Goal: Obtain resource: Download file/media

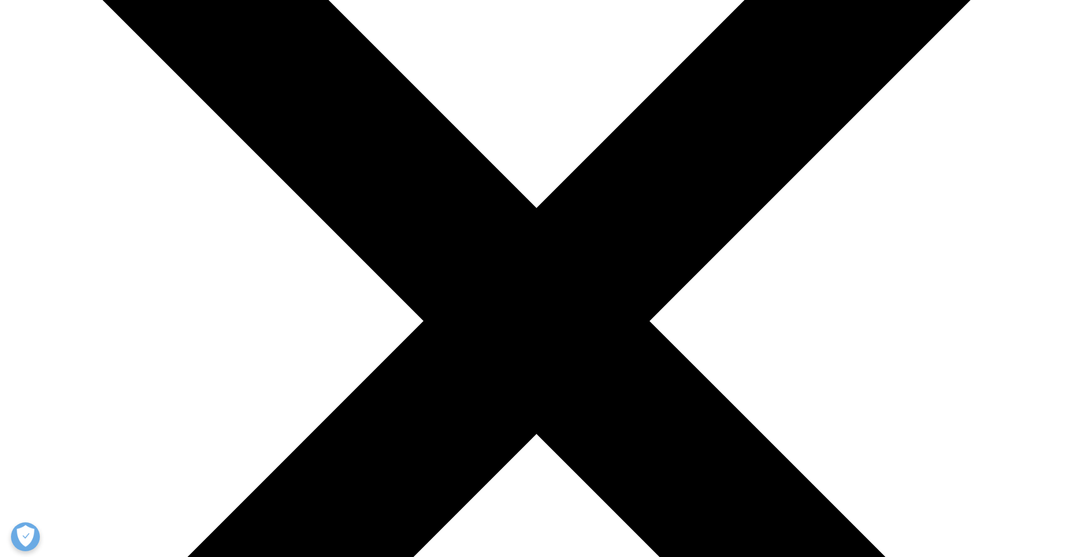
scroll to position [231, 0]
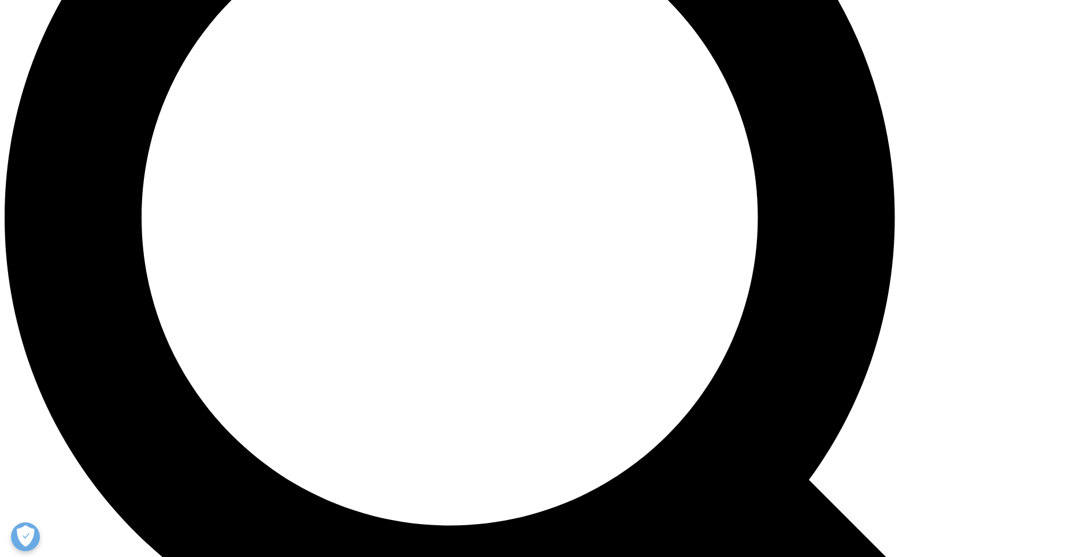
scroll to position [1306, 0]
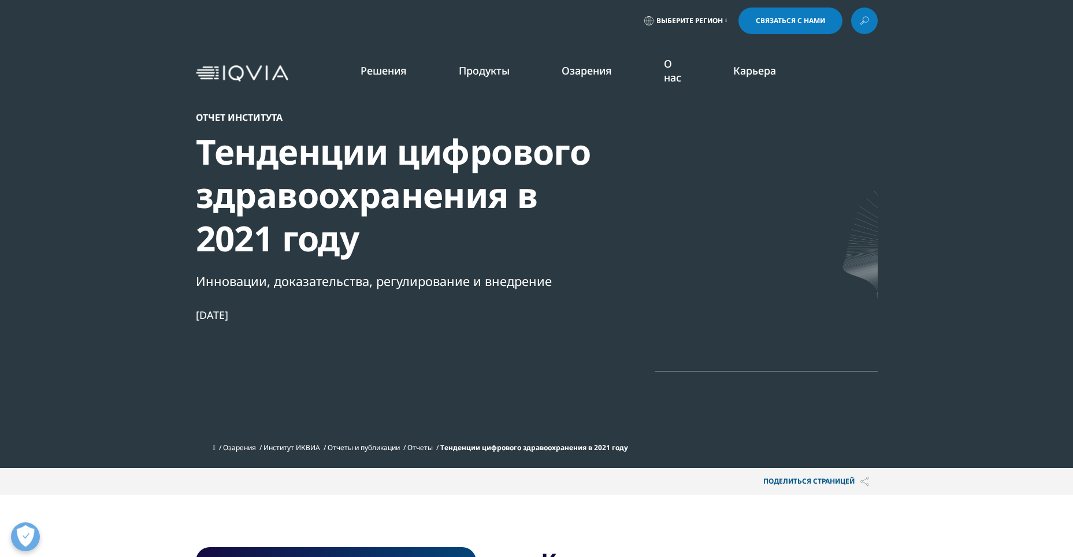
scroll to position [0, 0]
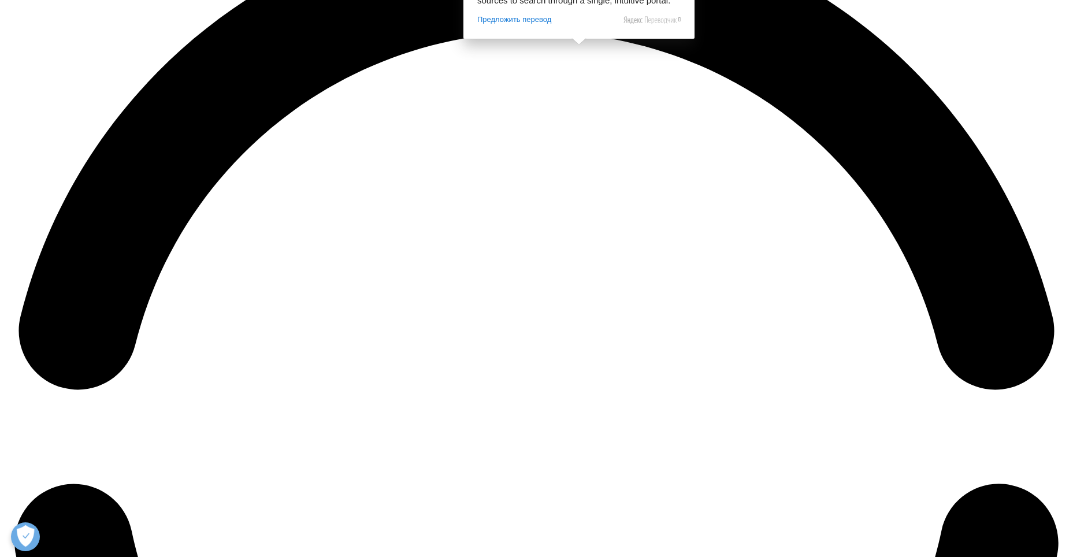
scroll to position [2311, 0]
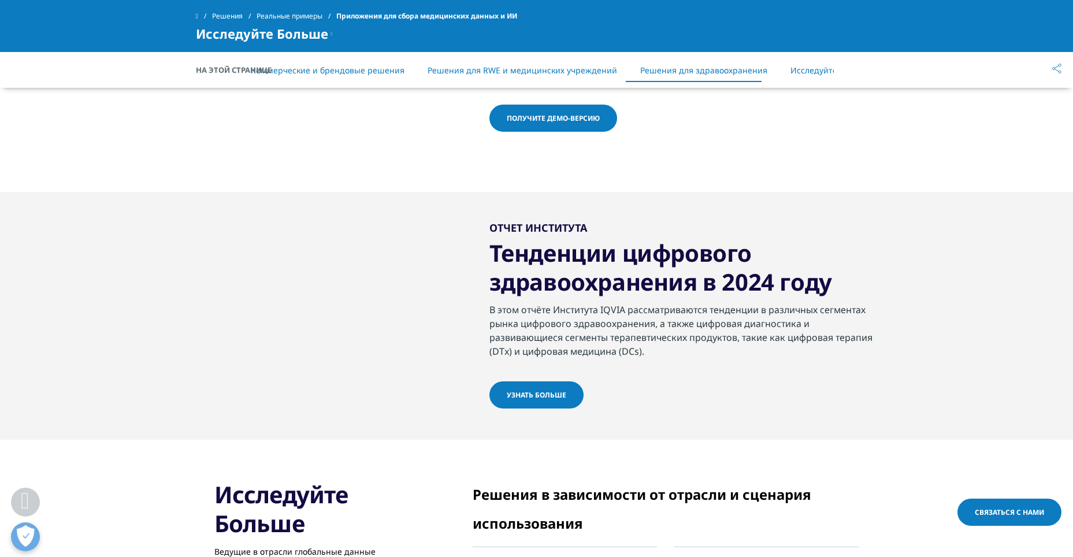
click at [496, 409] on link "Узнать больше" at bounding box center [536, 394] width 94 height 27
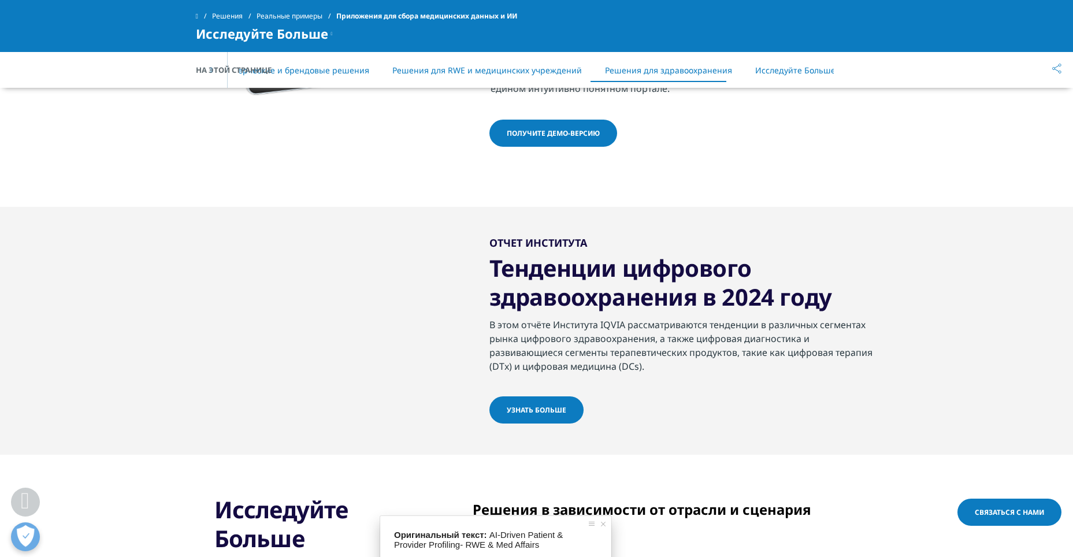
scroll to position [2254, 0]
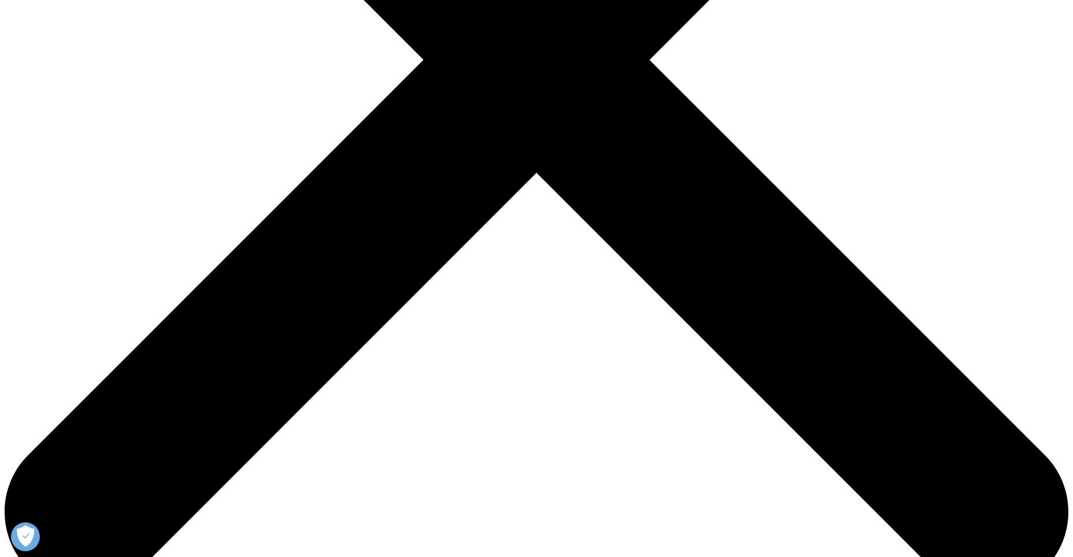
scroll to position [462, 0]
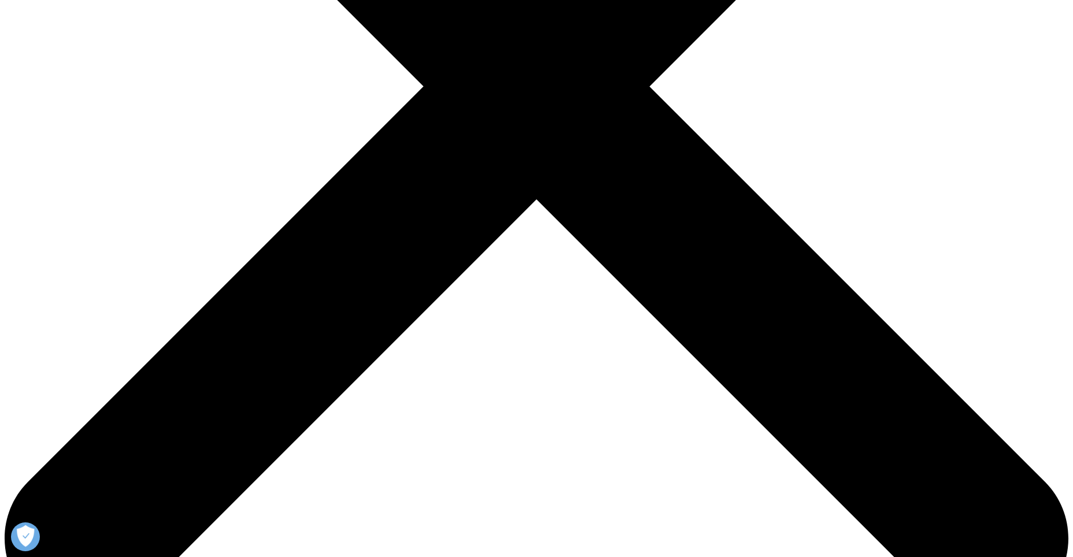
type input "Ф"
type input "Alex"
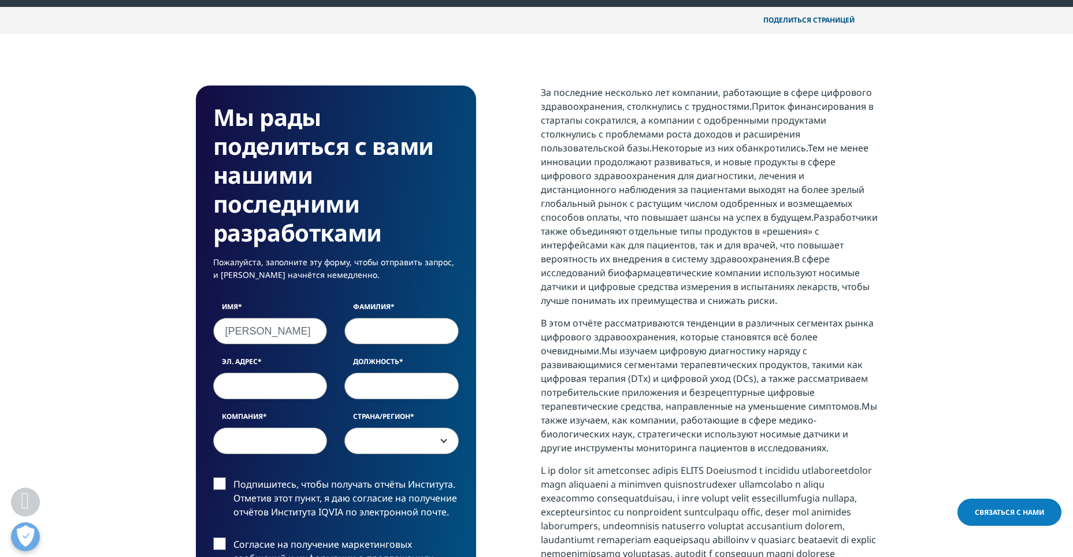
click at [415, 336] on input "Фамилия" at bounding box center [401, 331] width 114 height 27
type input "Alfimov"
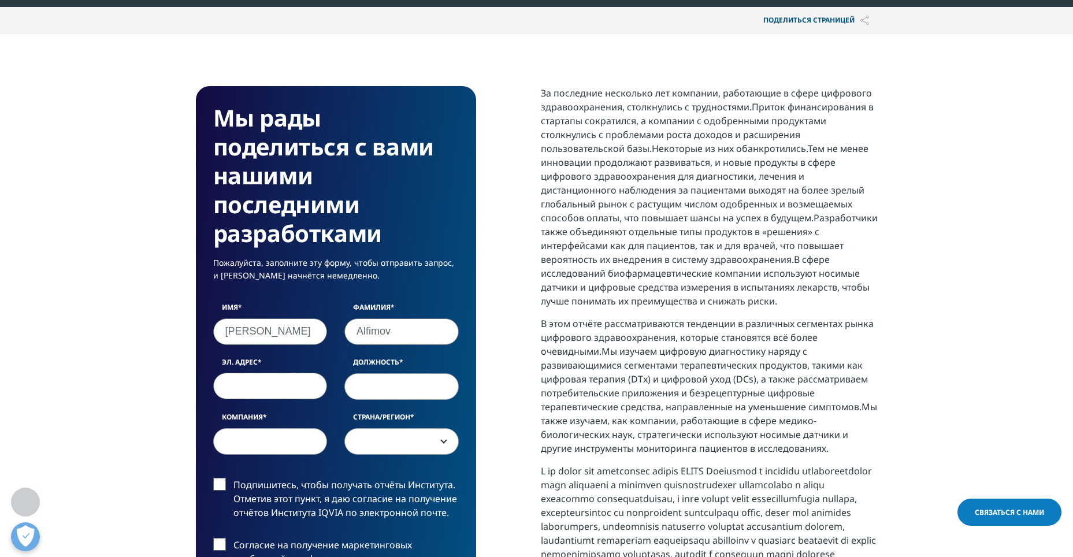
click at [224, 394] on input "Эл. адрес" at bounding box center [270, 386] width 114 height 27
type input "alex.alfimov@gmail.com"
click at [412, 383] on input "Должность" at bounding box center [401, 386] width 114 height 27
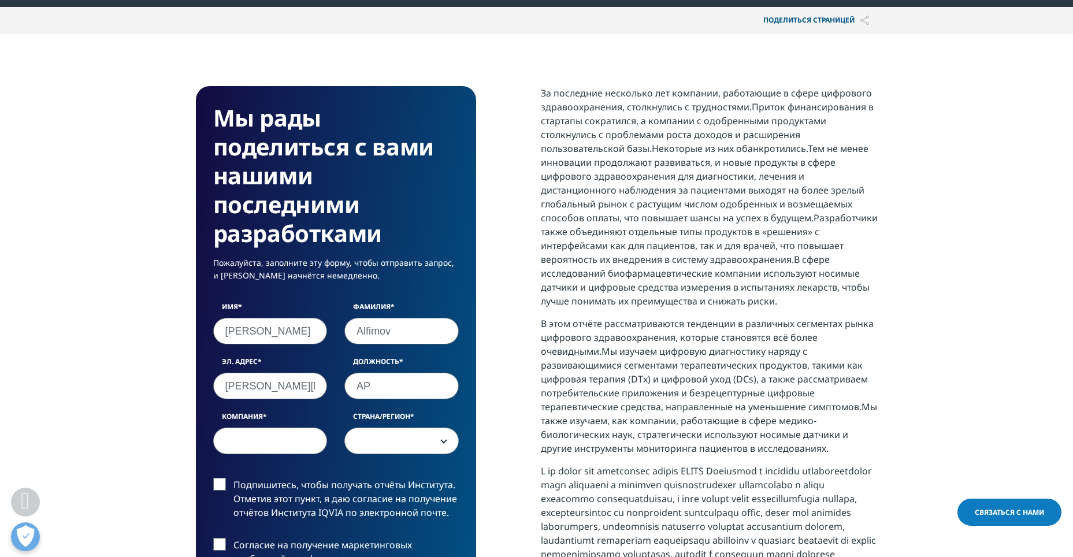
type input "AP"
click at [313, 450] on input "Компания" at bounding box center [270, 441] width 114 height 27
type input "S"
type input "PMGU"
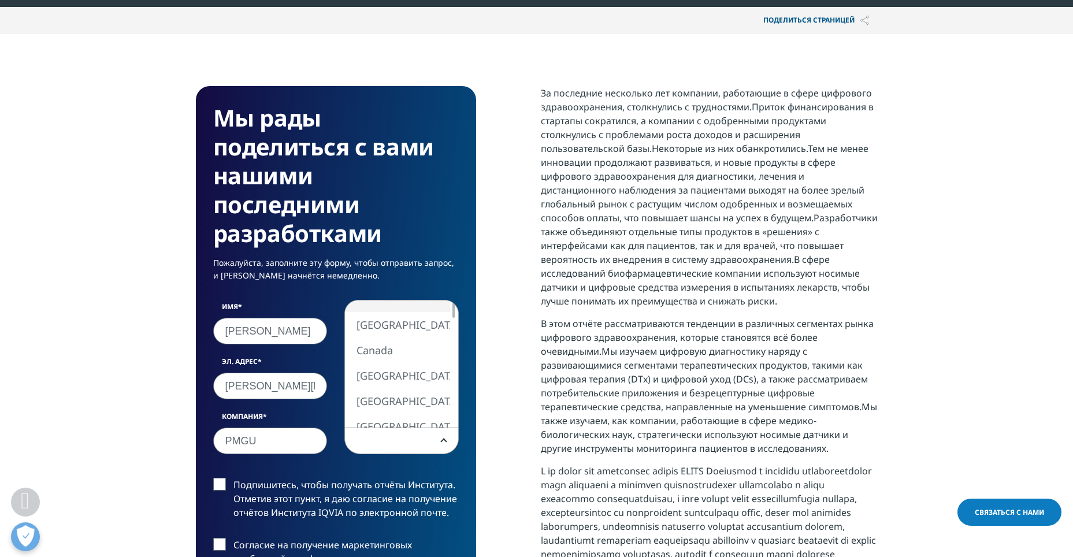
click at [411, 444] on span at bounding box center [401, 441] width 113 height 27
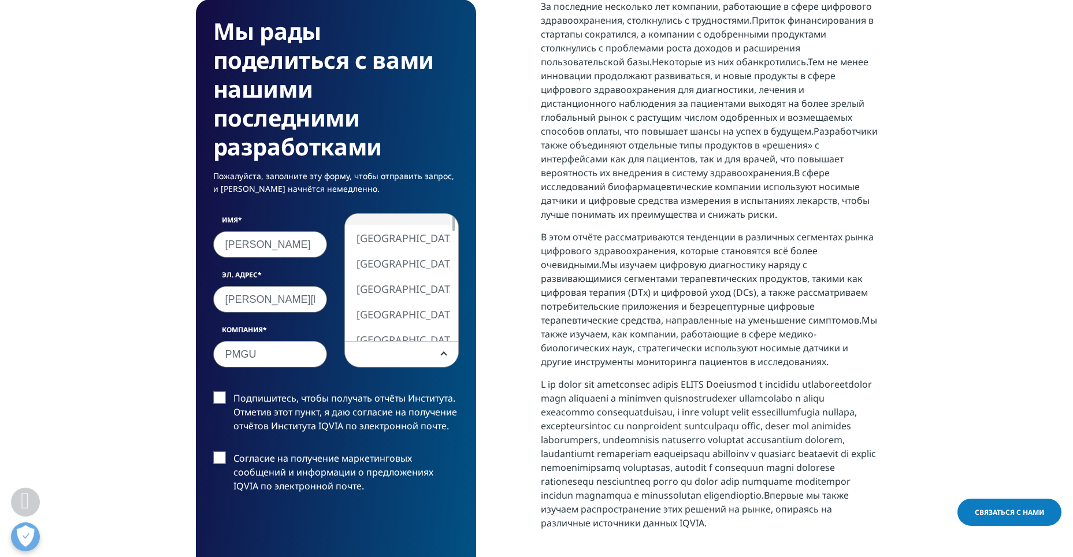
scroll to position [578, 0]
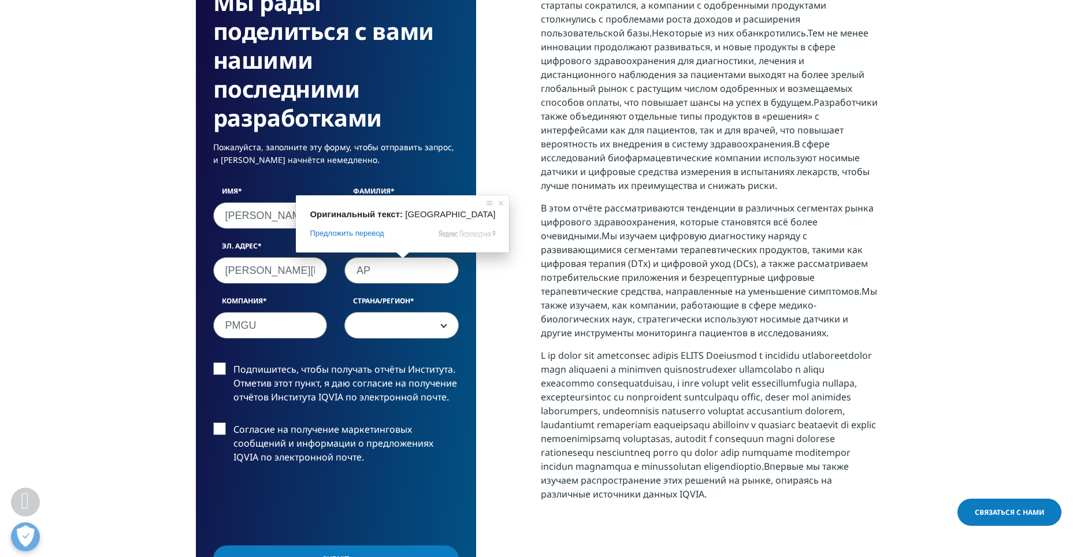
click at [377, 214] on span "Оригинальный текст:" at bounding box center [356, 214] width 93 height 10
click at [416, 172] on p "Пожалуйста, заполните эту форму, чтобы отправить запрос, и загрузка начнётся не…" at bounding box center [336, 158] width 246 height 34
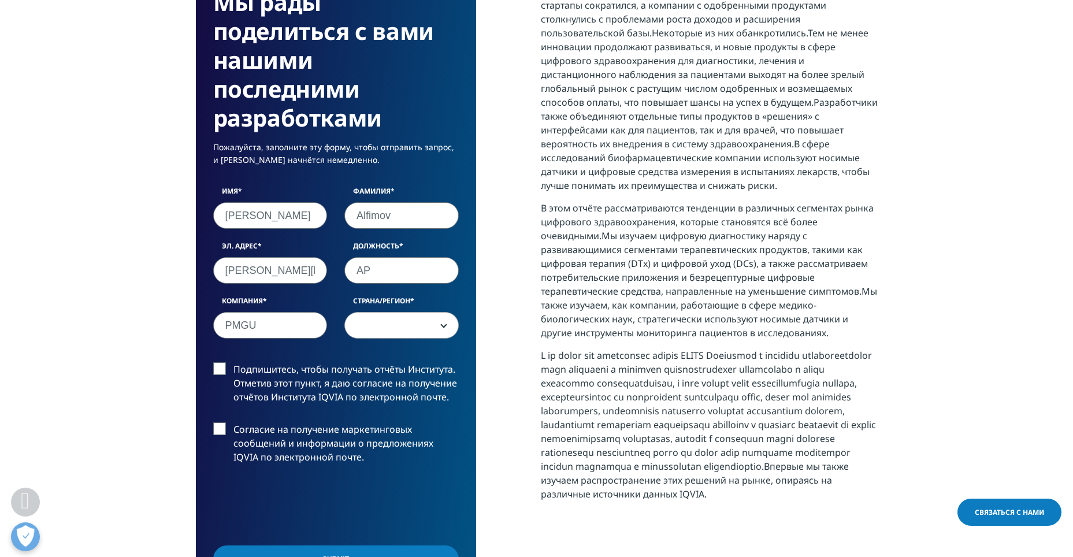
click at [382, 328] on span at bounding box center [401, 326] width 113 height 27
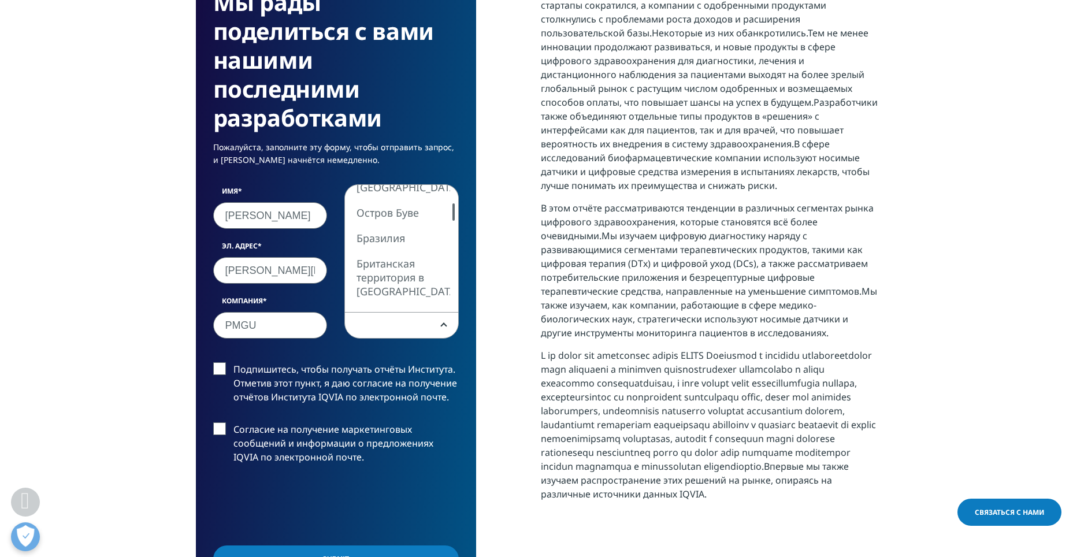
click at [463, 216] on div "Мы рады поделиться с вами нашими последними разработками Пожалуйста, заполните …" at bounding box center [336, 319] width 280 height 696
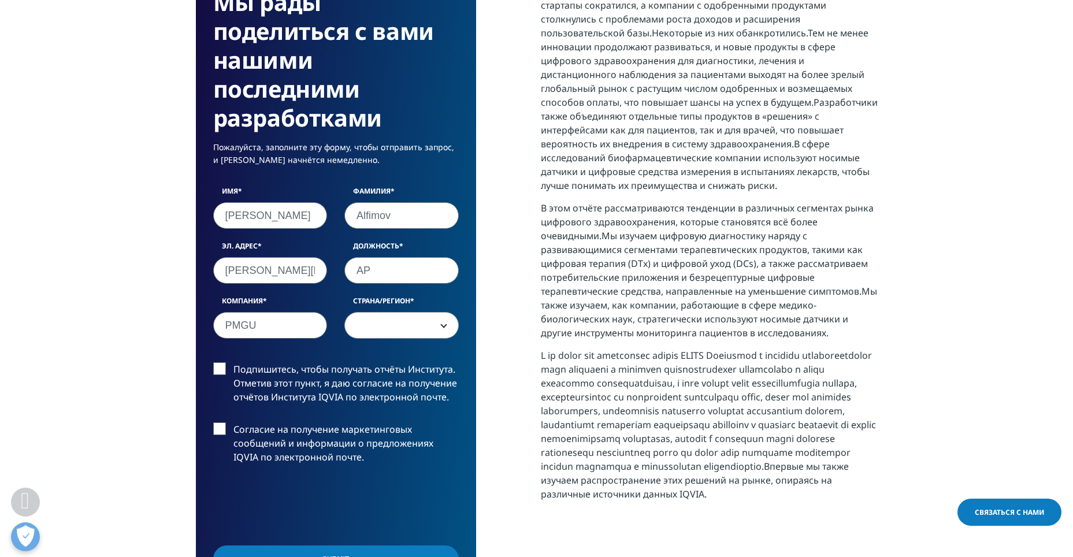
click at [223, 370] on label "Подпишитесь, чтобы получать отчёты Института. Отметив этот пункт, я даю согласи…" at bounding box center [336, 386] width 246 height 48
click at [233, 362] on input "Подпишитесь, чтобы получать отчёты Института. Отметив этот пункт, я даю согласи…" at bounding box center [233, 362] width 0 height 0
click at [216, 431] on label "Согласие на получение маркетинговых сообщений и информации о предложениях IQVIA…" at bounding box center [336, 446] width 246 height 48
click at [233, 422] on input "Согласие на получение маркетинговых сообщений и информации о предложениях IQVIA…" at bounding box center [233, 422] width 0 height 0
click at [221, 431] on label "Согласие на получение маркетинговых сообщений и информации о предложениях IQVIA…" at bounding box center [336, 446] width 246 height 48
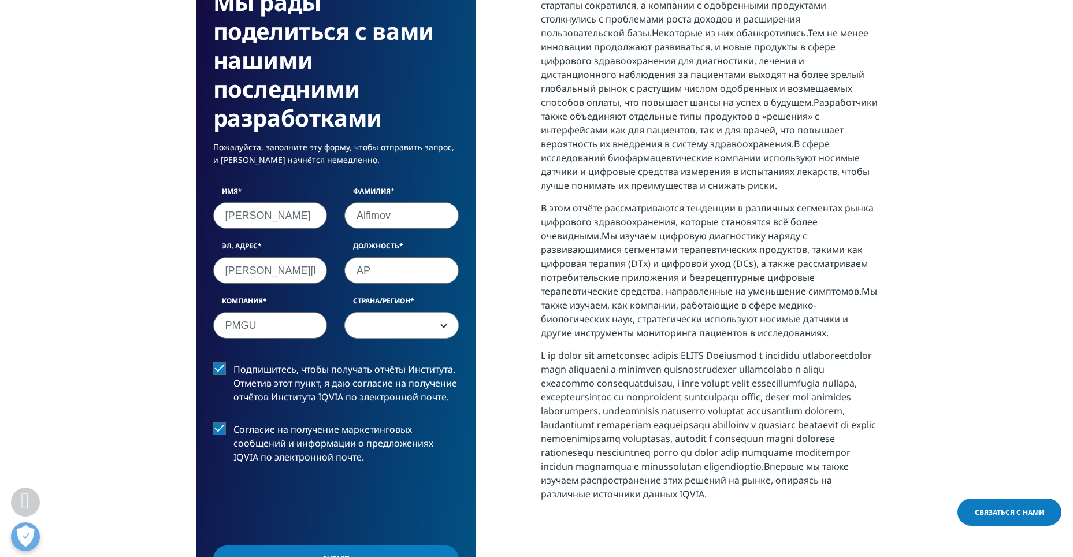
click at [233, 422] on input "Согласие на получение маркетинговых сообщений и информации о предложениях IQVIA…" at bounding box center [233, 422] width 0 height 0
click at [370, 335] on span at bounding box center [401, 326] width 113 height 27
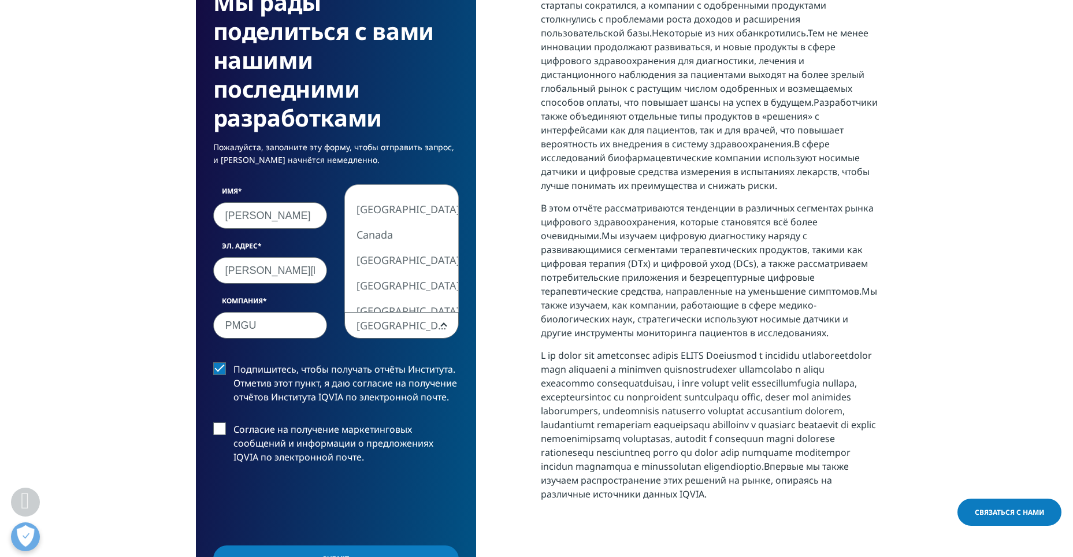
click at [446, 332] on span "Австрия" at bounding box center [401, 326] width 113 height 27
select select "Armenia"
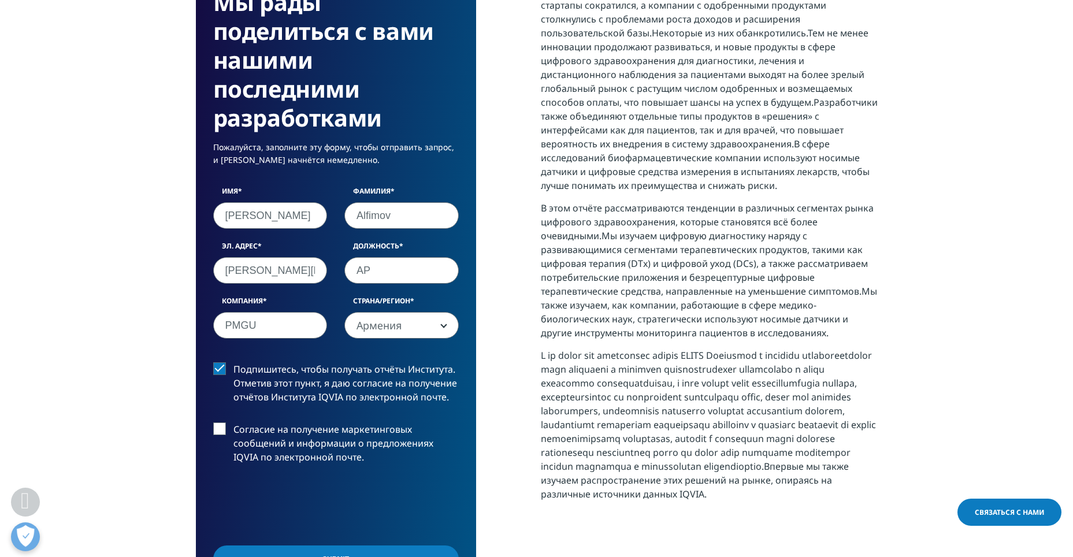
scroll to position [693, 0]
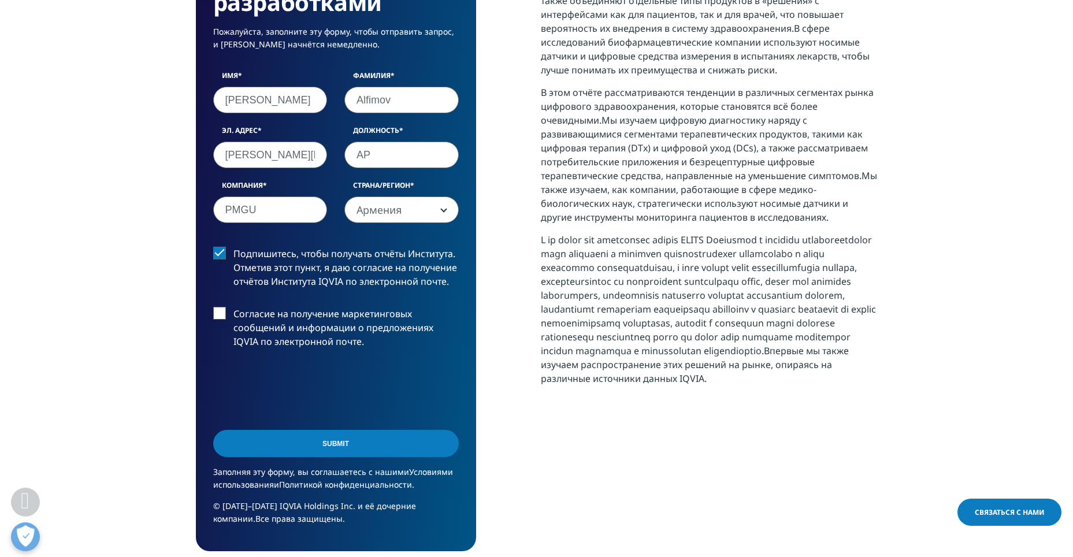
click at [387, 440] on input "Submit" at bounding box center [336, 443] width 246 height 27
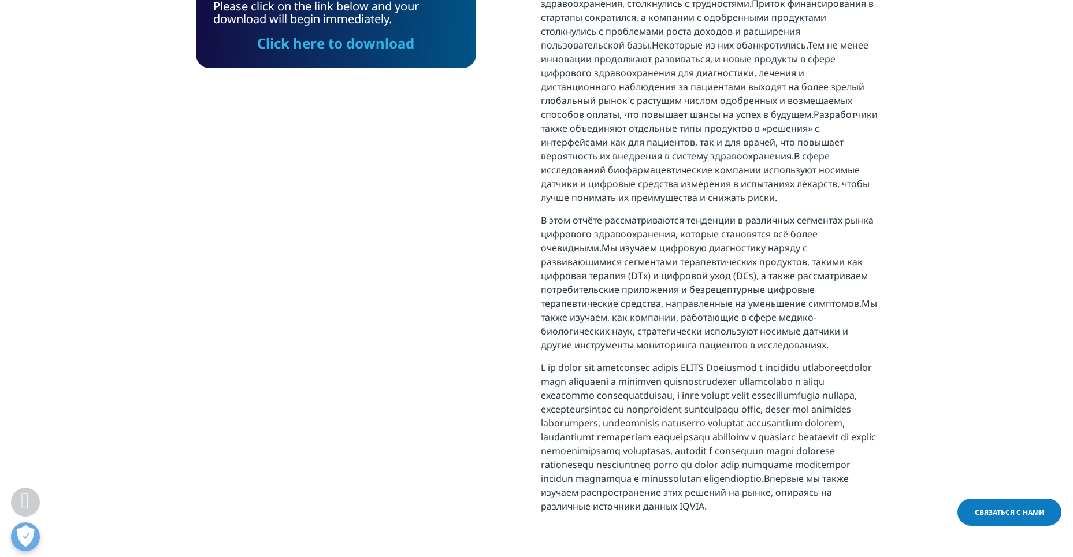
scroll to position [582, 682]
click at [399, 44] on link "Click here to download" at bounding box center [335, 43] width 157 height 19
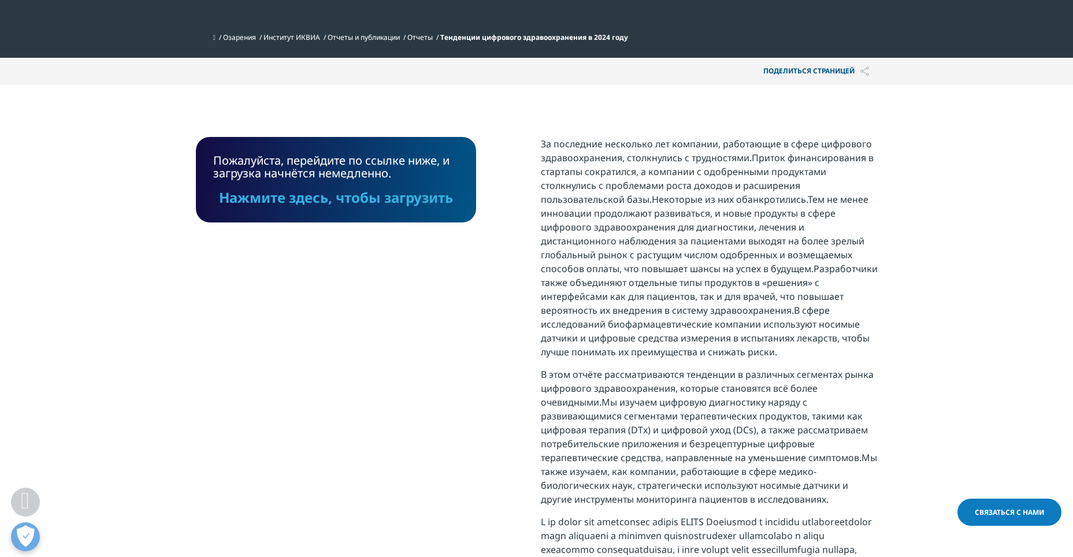
scroll to position [335, 0]
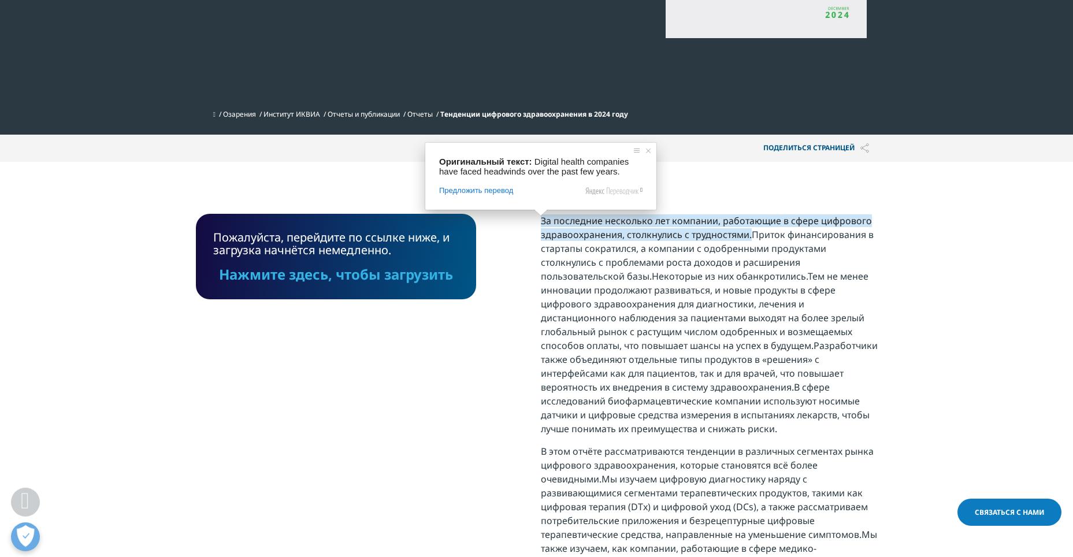
click at [737, 195] on section "Пожалуйста, перейдите по ссылке ниже, и загрузка начнётся немедленно. Нажмите з…" at bounding box center [536, 498] width 1073 height 672
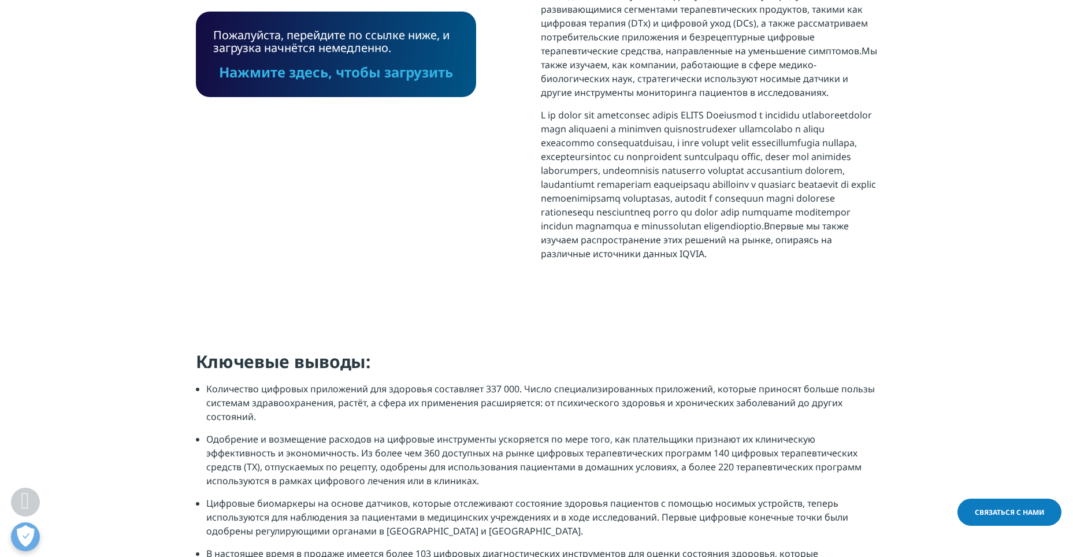
scroll to position [836, 0]
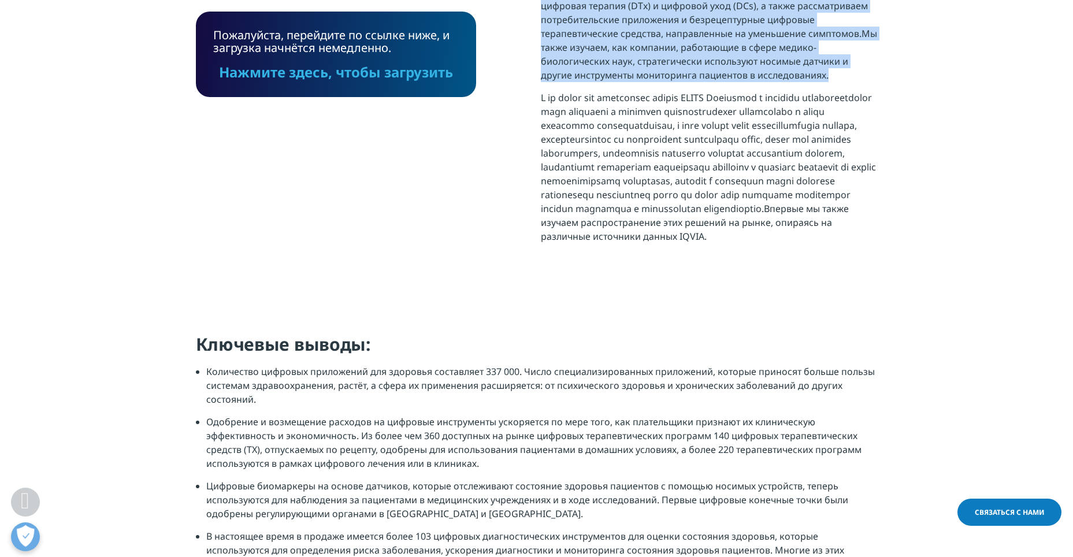
drag, startPoint x: 543, startPoint y: 222, endPoint x: 736, endPoint y: 80, distance: 238.9
copy div "За последние несколько лет компании, работающие в сфере цифрового здравоохранен…"
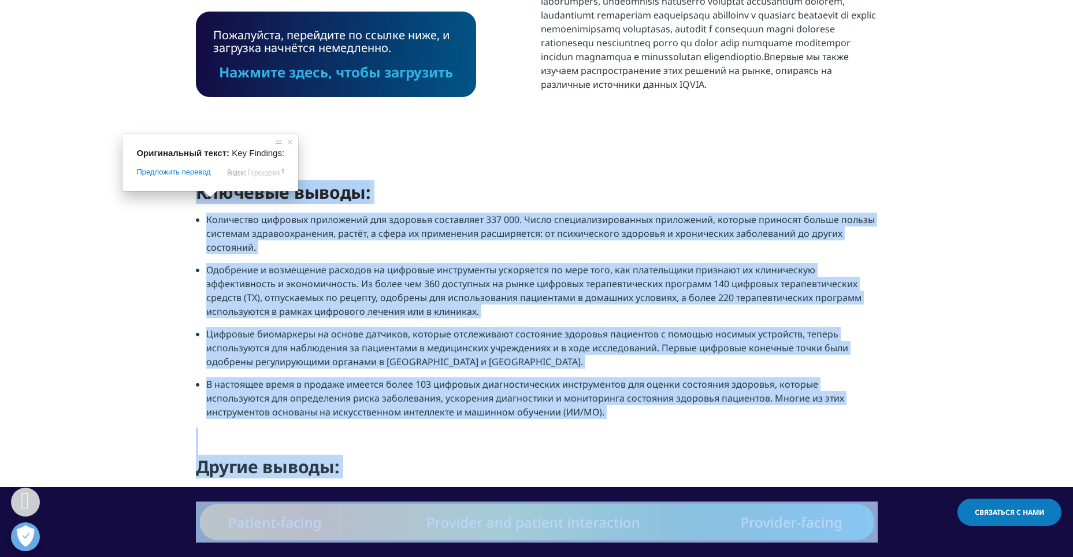
scroll to position [1009, 0]
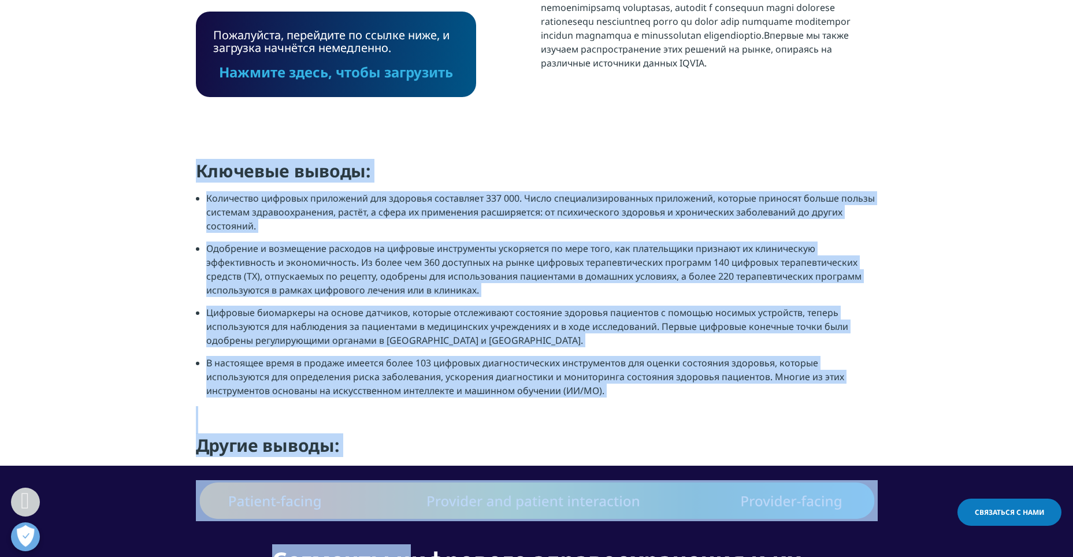
drag, startPoint x: 203, startPoint y: 358, endPoint x: 541, endPoint y: 419, distance: 343.6
click at [541, 419] on div "Ключевые выводы: Количество цифровых приложений для здоровья составляет 337 000…" at bounding box center [537, 312] width 682 height 306
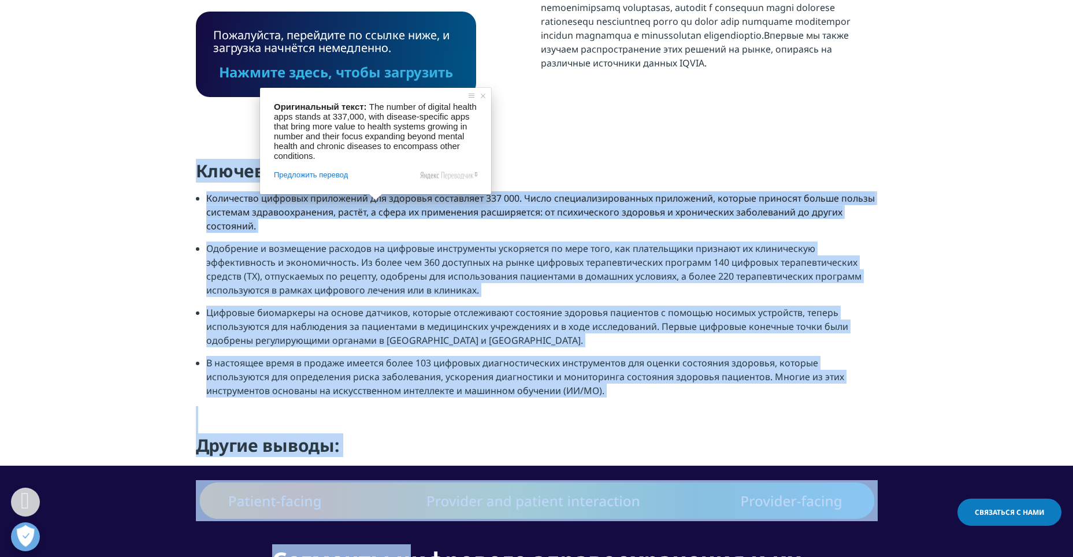
copy div "Ключевые выводы: Количество цифровых приложений для здоровья составляет 337 000…"
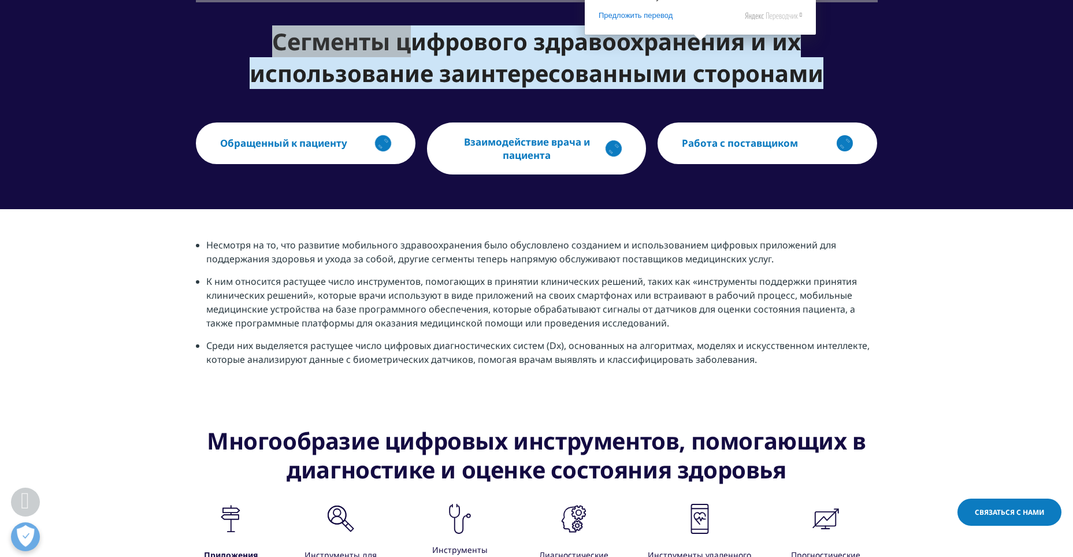
scroll to position [1587, 0]
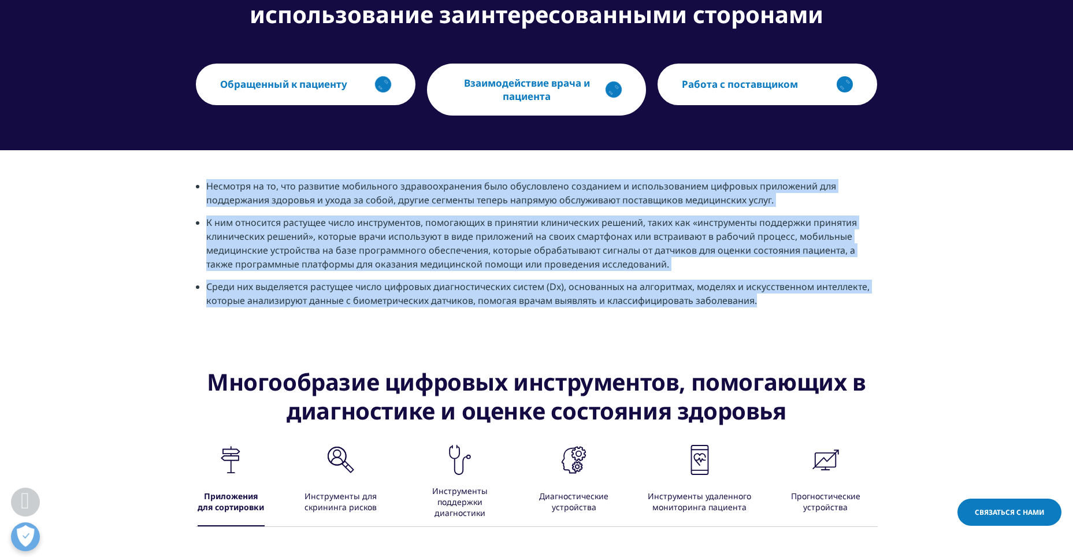
drag, startPoint x: 197, startPoint y: 199, endPoint x: 874, endPoint y: 322, distance: 687.8
click at [874, 316] on ul "Несмотря на то, что развитие мобильного здравоохранения было обусловлено создан…" at bounding box center [537, 247] width 682 height 137
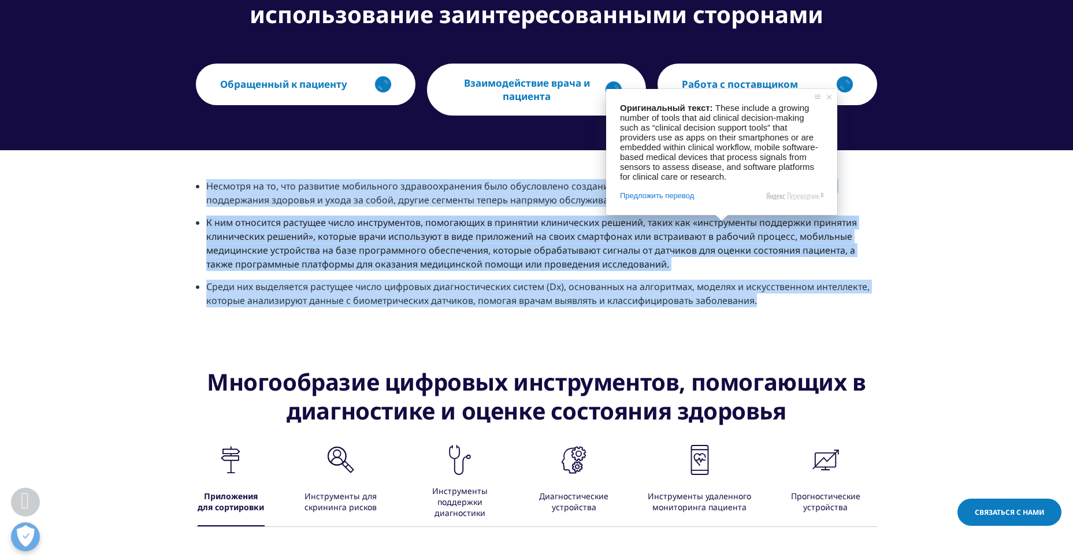
copy ul "Несмотря на то, что развитие мобильного здравоохранения было обусловлено создан…"
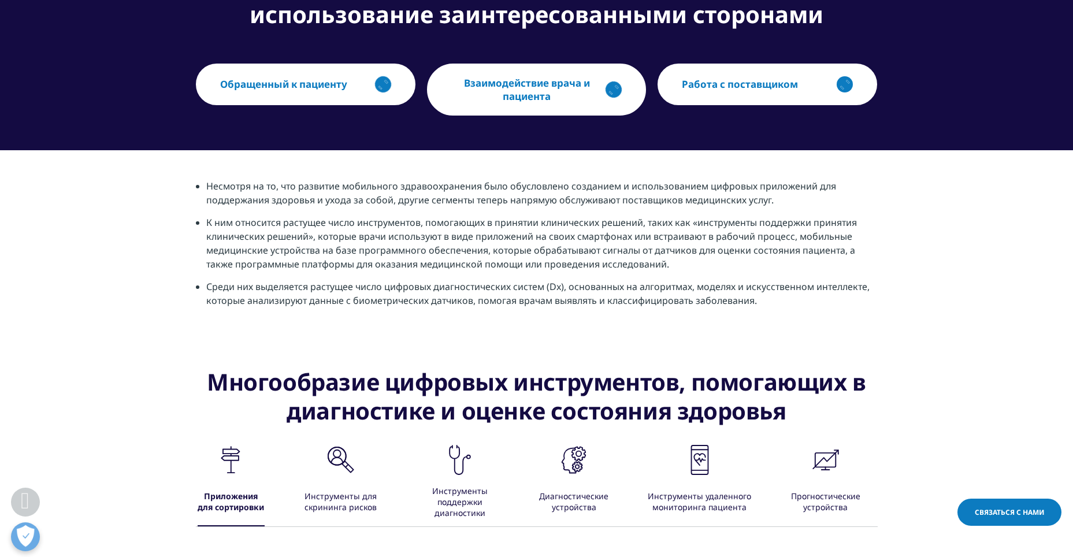
click at [956, 337] on section "Несмотря на то, что развитие мобильного здравоохранения было обусловлено создан…" at bounding box center [536, 244] width 1073 height 188
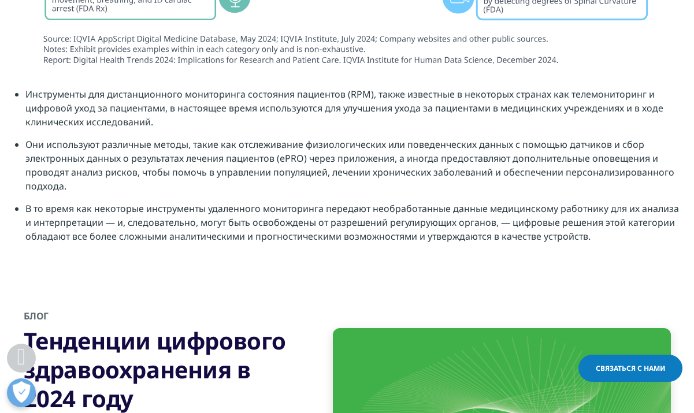
scroll to position [5285, 0]
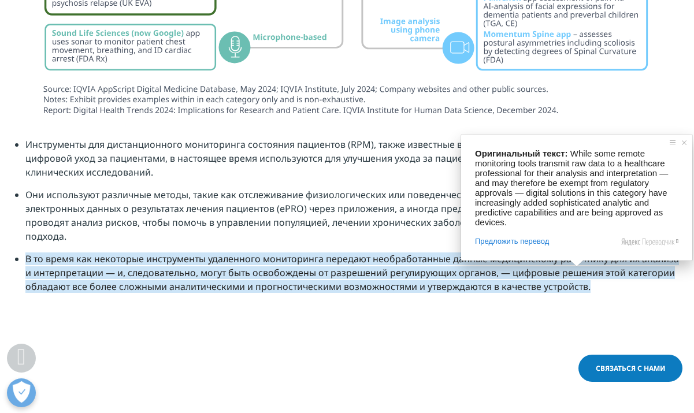
click at [576, 302] on li "В то время как некоторые инструменты удаленного мониторинга передают необработа…" at bounding box center [352, 277] width 654 height 50
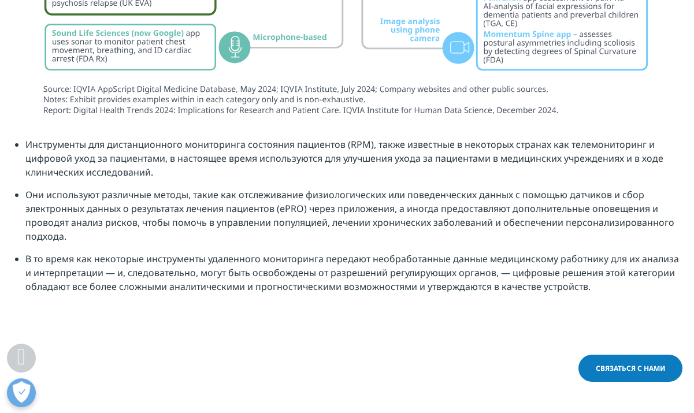
drag, startPoint x: 581, startPoint y: 310, endPoint x: -56, endPoint y: 170, distance: 652.7
copy ul "Инструменты для дистанционного мониторинга состояния пациентов (RPM), также изв…"
click at [485, 288] on li "В то время как некоторые инструменты удаленного мониторинга передают необработа…" at bounding box center [352, 277] width 654 height 50
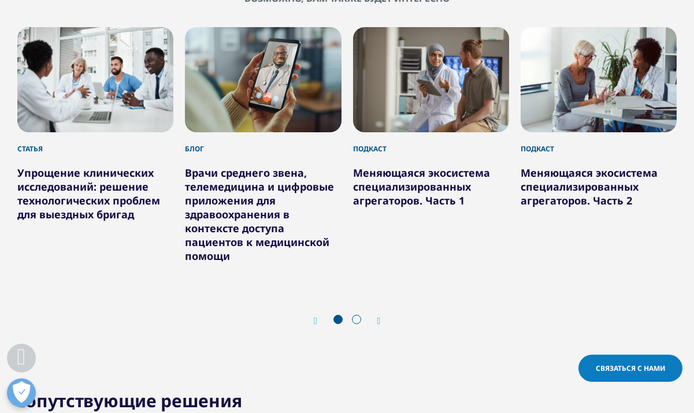
scroll to position [5934, 0]
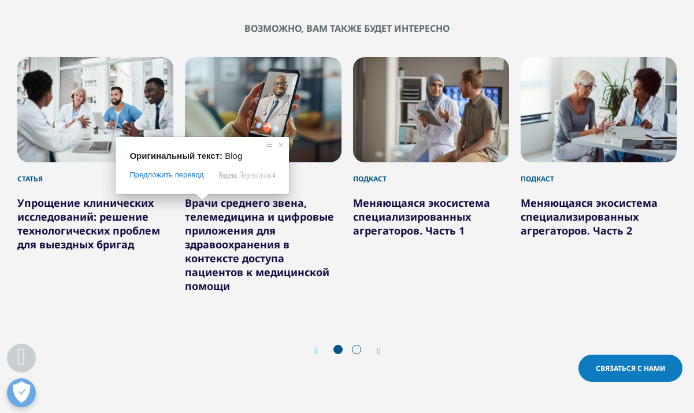
click at [165, 228] on div "Упрощение клинических исследований: решение технологических проблем для выездны…" at bounding box center [95, 217] width 156 height 67
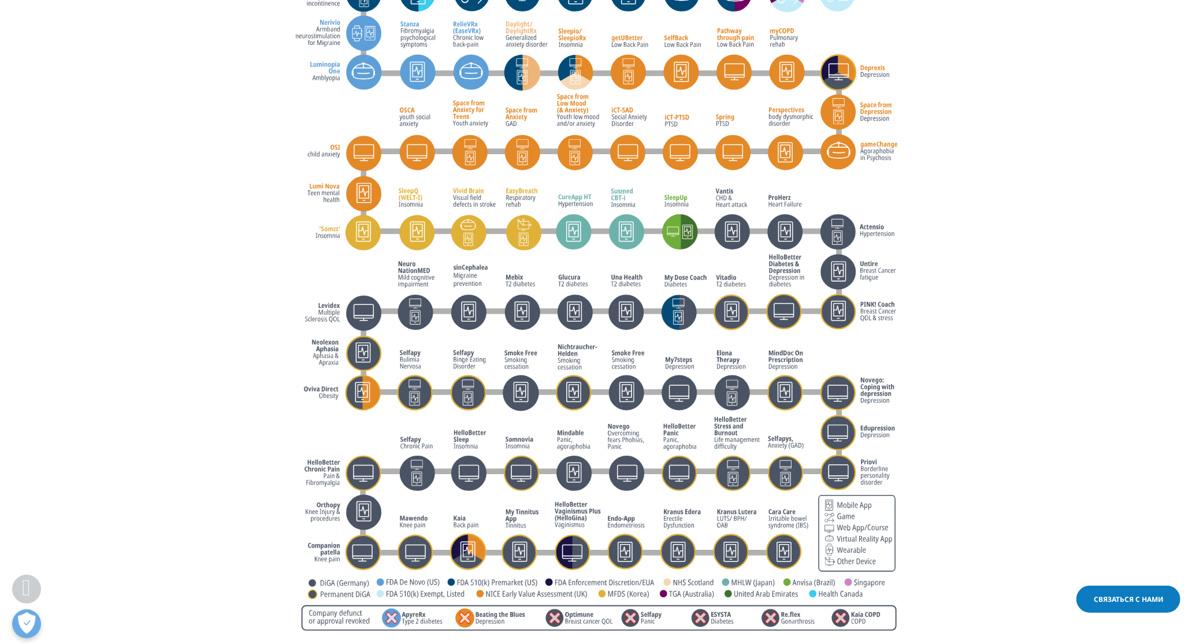
scroll to position [3864, 0]
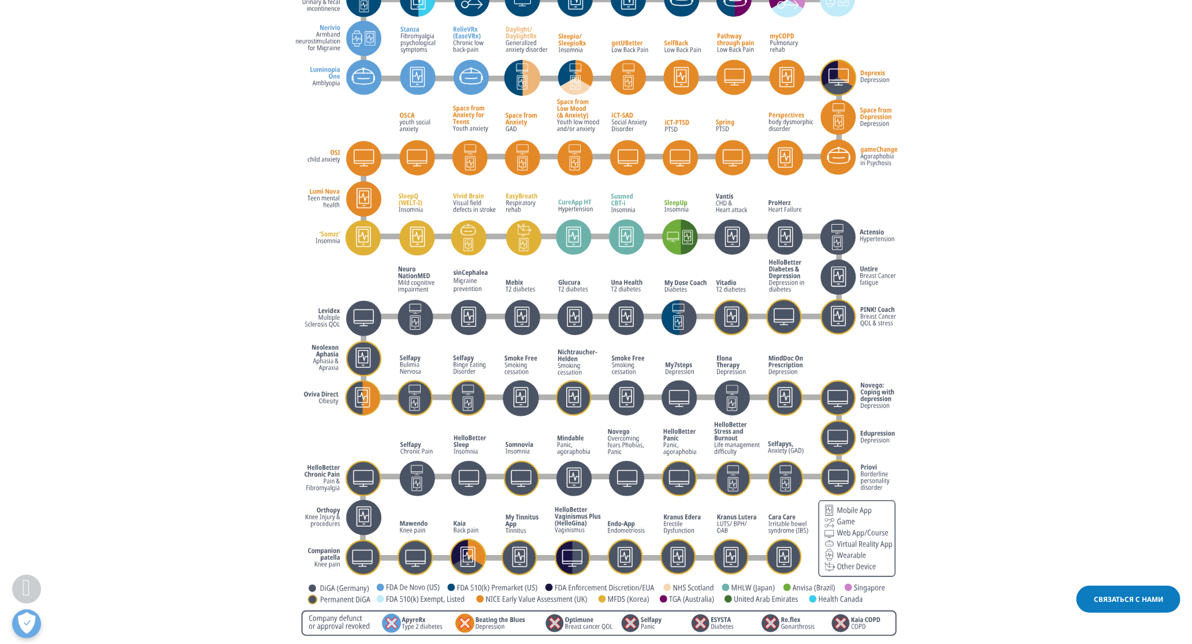
click at [118, 162] on section at bounding box center [596, 334] width 1192 height 793
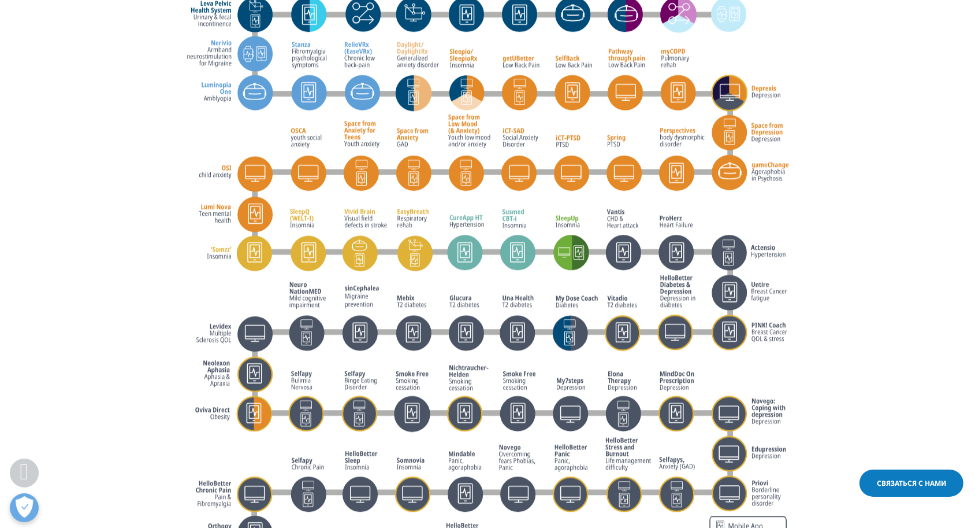
scroll to position [3736, 0]
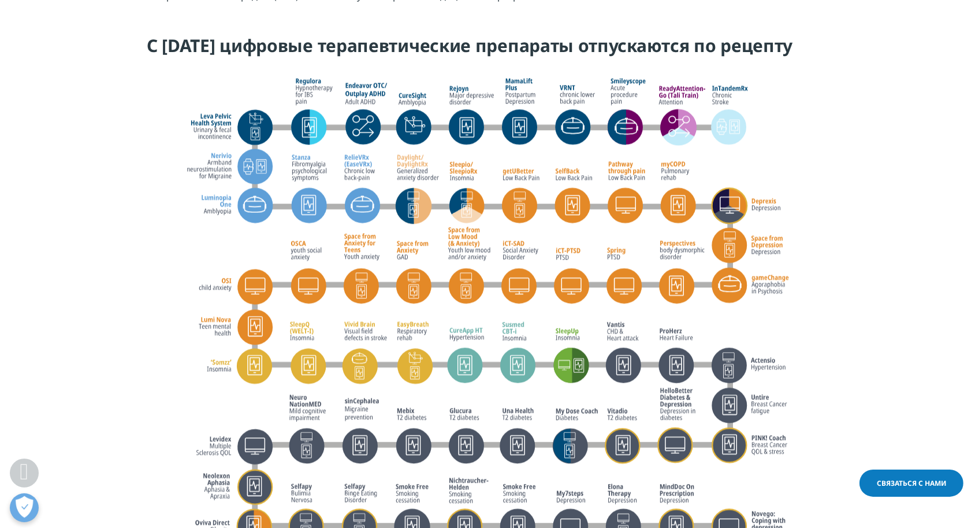
click at [853, 368] on section at bounding box center [487, 462] width 975 height 793
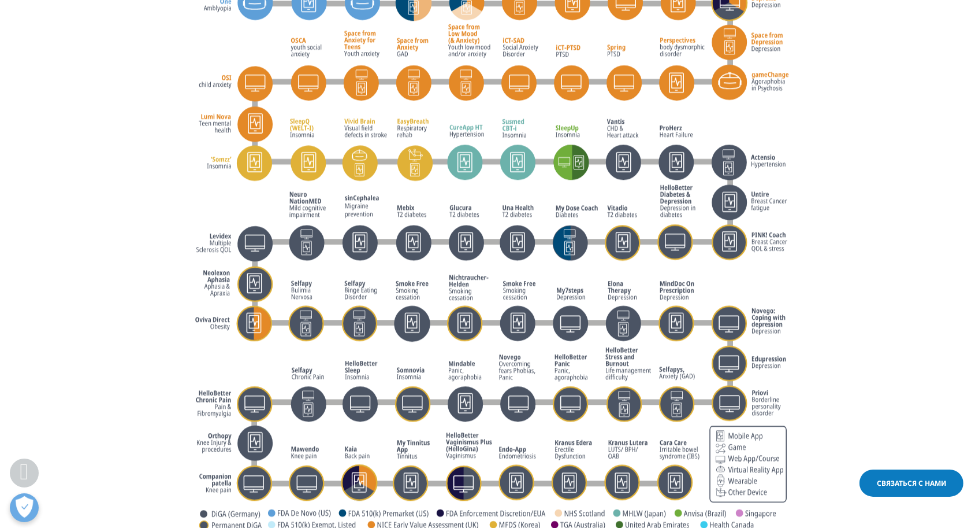
scroll to position [3946, 0]
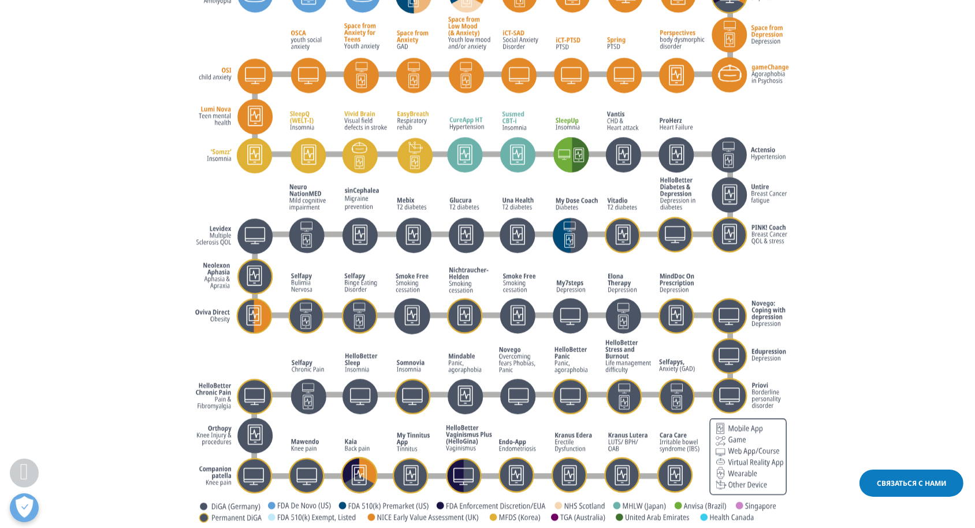
click at [890, 313] on section at bounding box center [487, 252] width 975 height 793
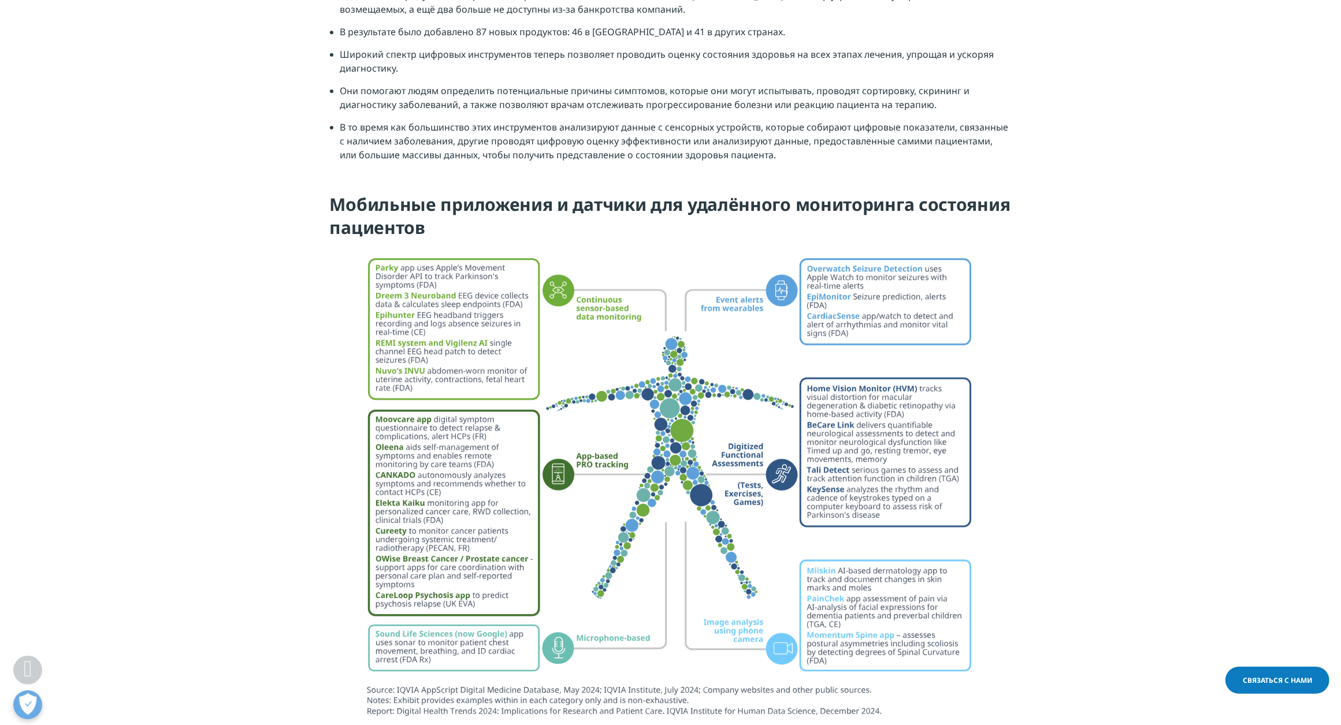
scroll to position [4670, 0]
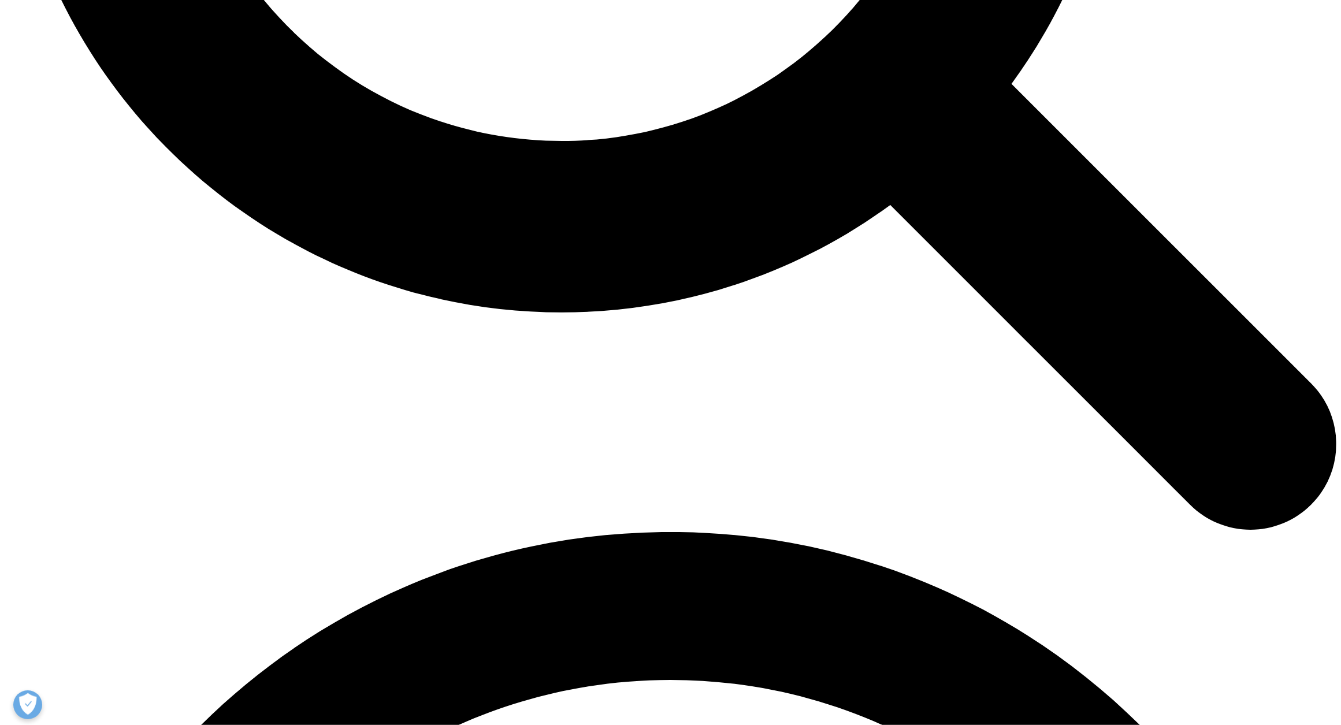
scroll to position [2167, 0]
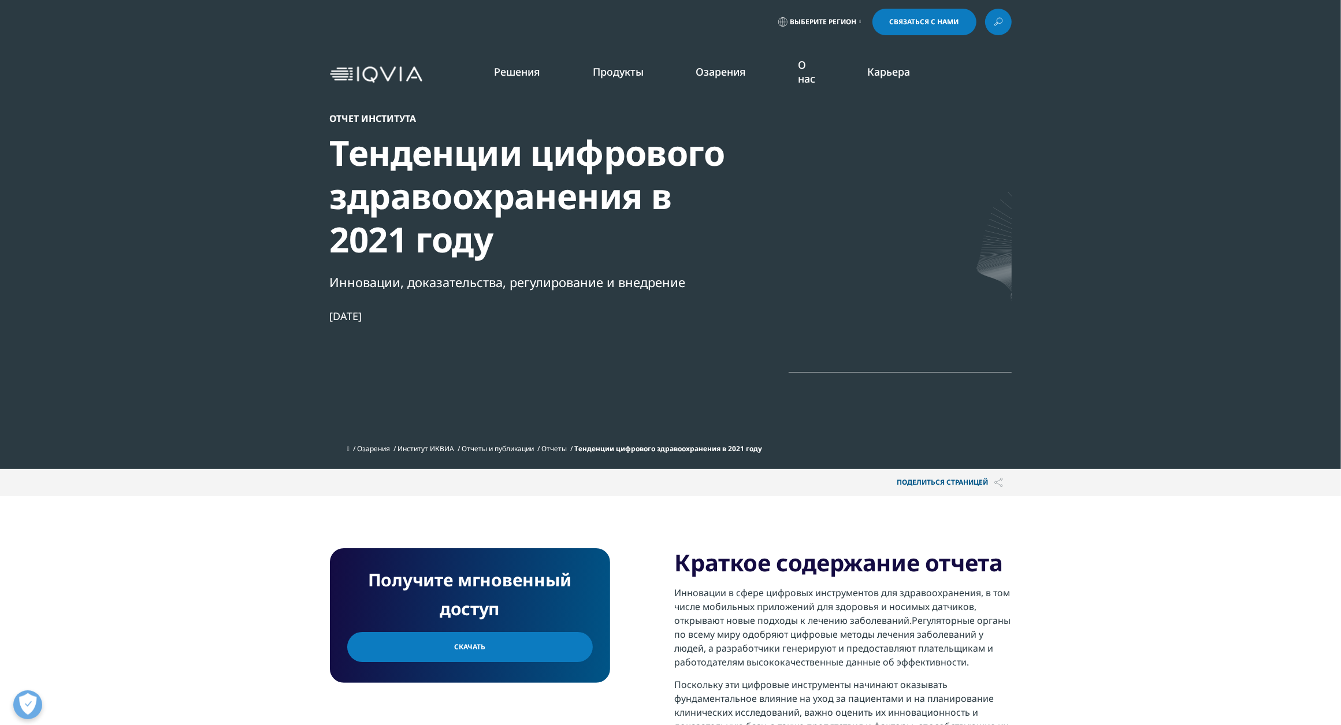
click at [524, 653] on link "Скачать" at bounding box center [470, 647] width 246 height 30
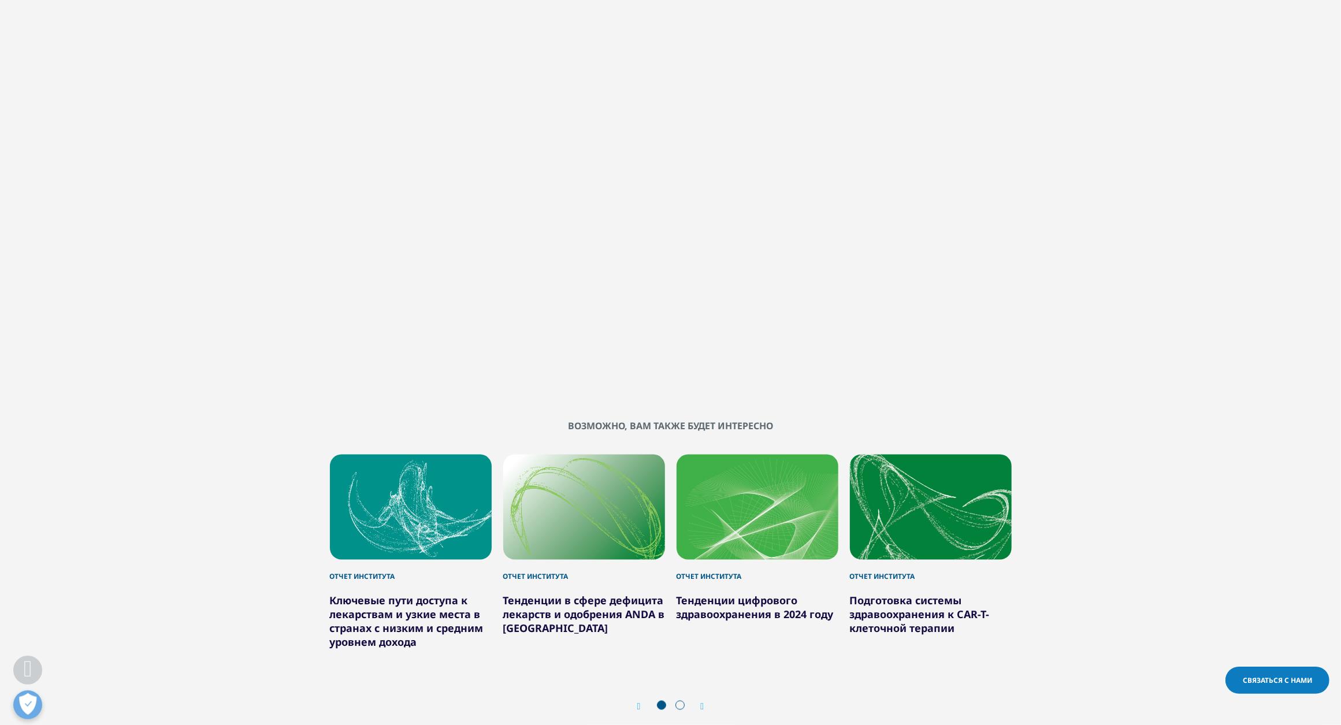
scroll to position [2413, 0]
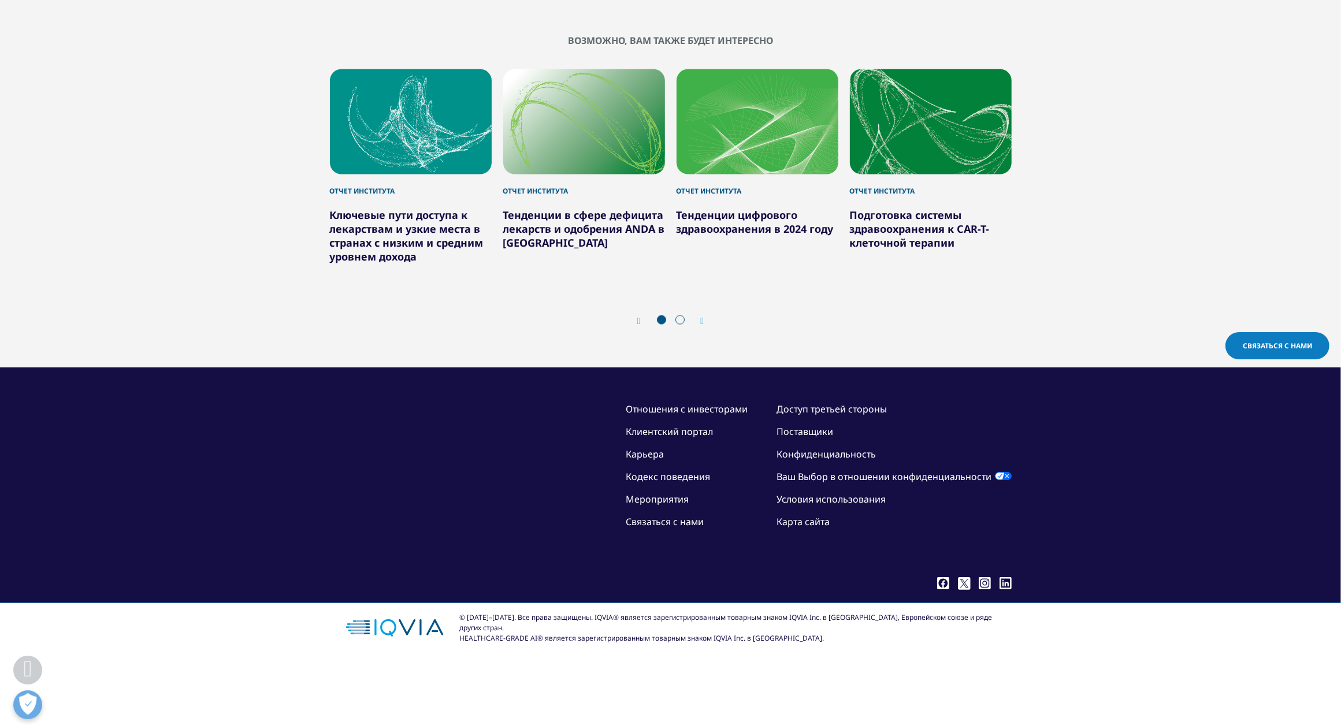
click at [702, 320] on icon "Следующий слайд" at bounding box center [702, 321] width 3 height 9
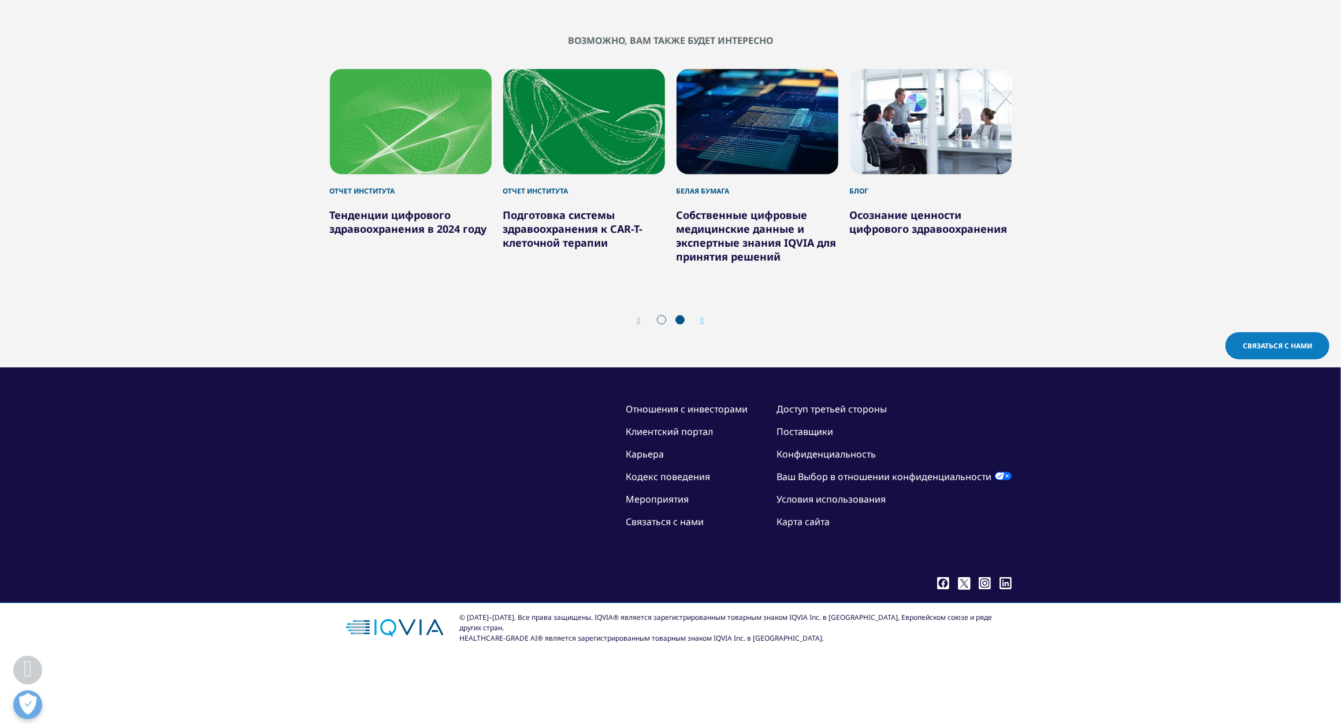
scroll to position [2347, 0]
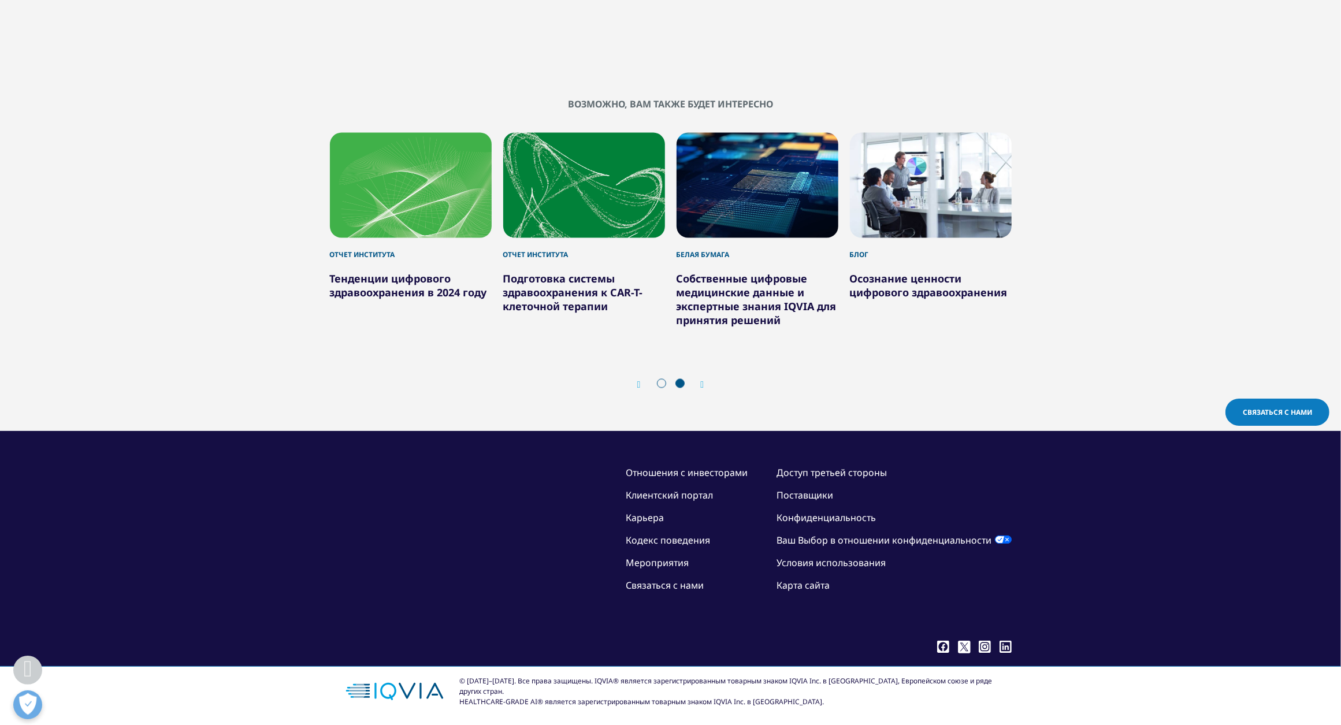
click at [922, 173] on div "6 / 6" at bounding box center [931, 185] width 162 height 105
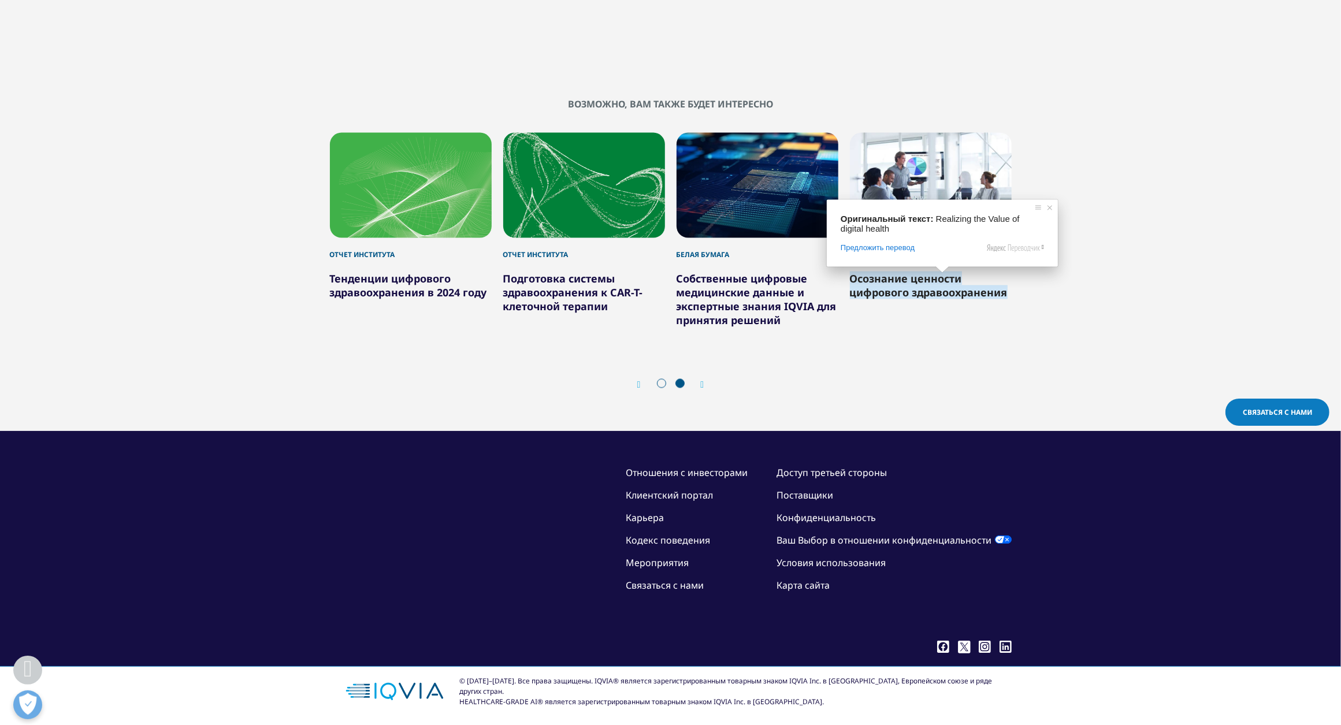
click at [940, 288] on ya-tr-span "Осознание ценности цифрового здравоохранения" at bounding box center [929, 286] width 158 height 28
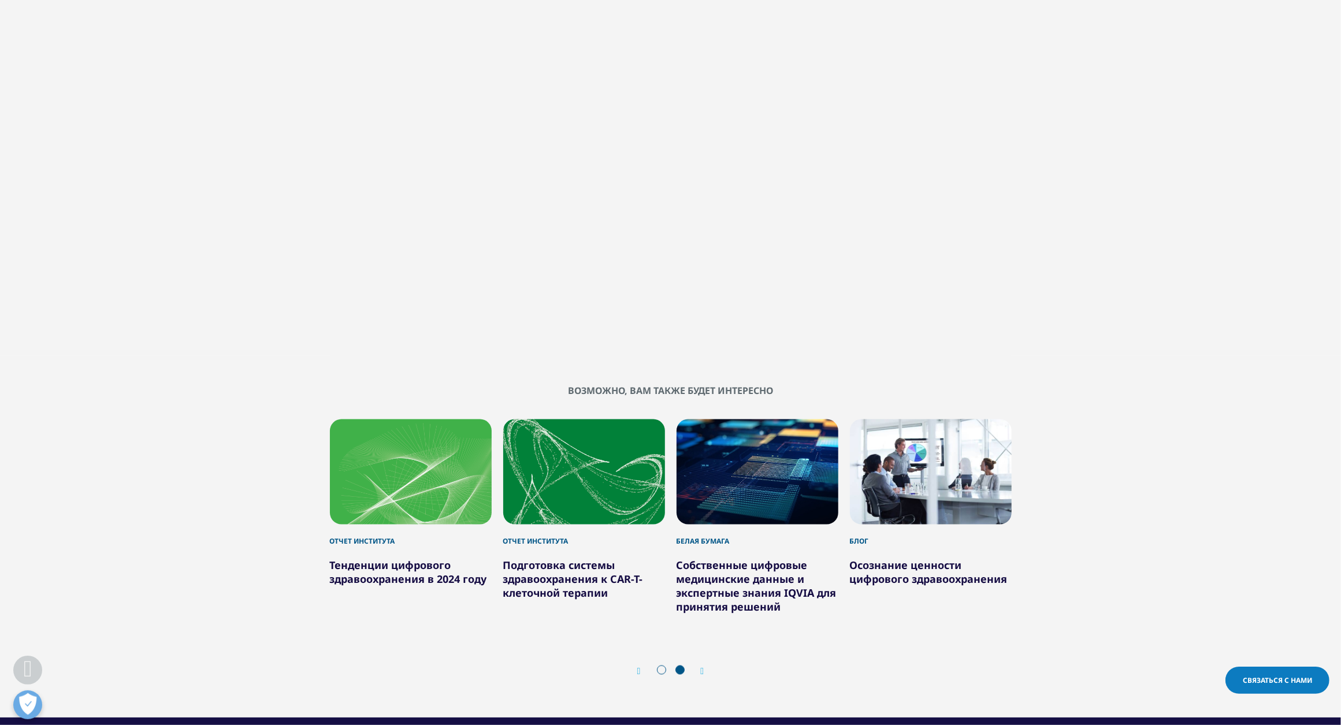
scroll to position [1697, 0]
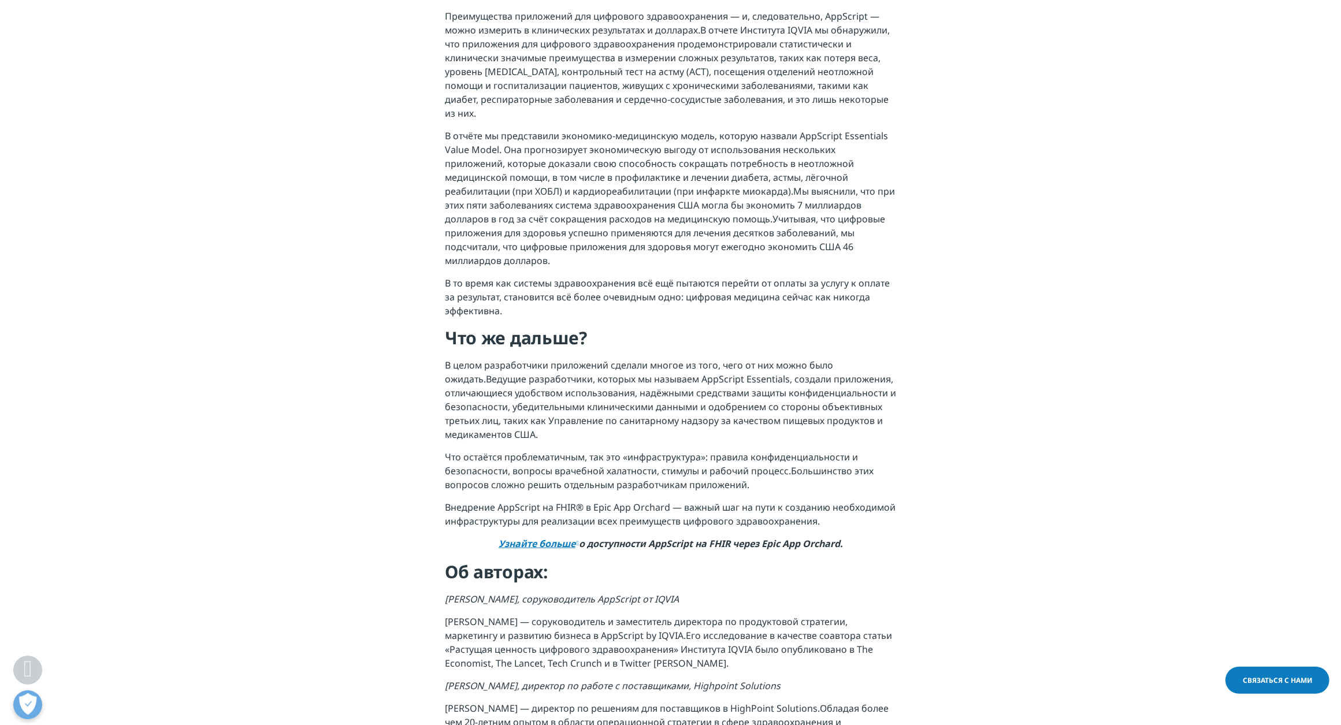
scroll to position [1228, 0]
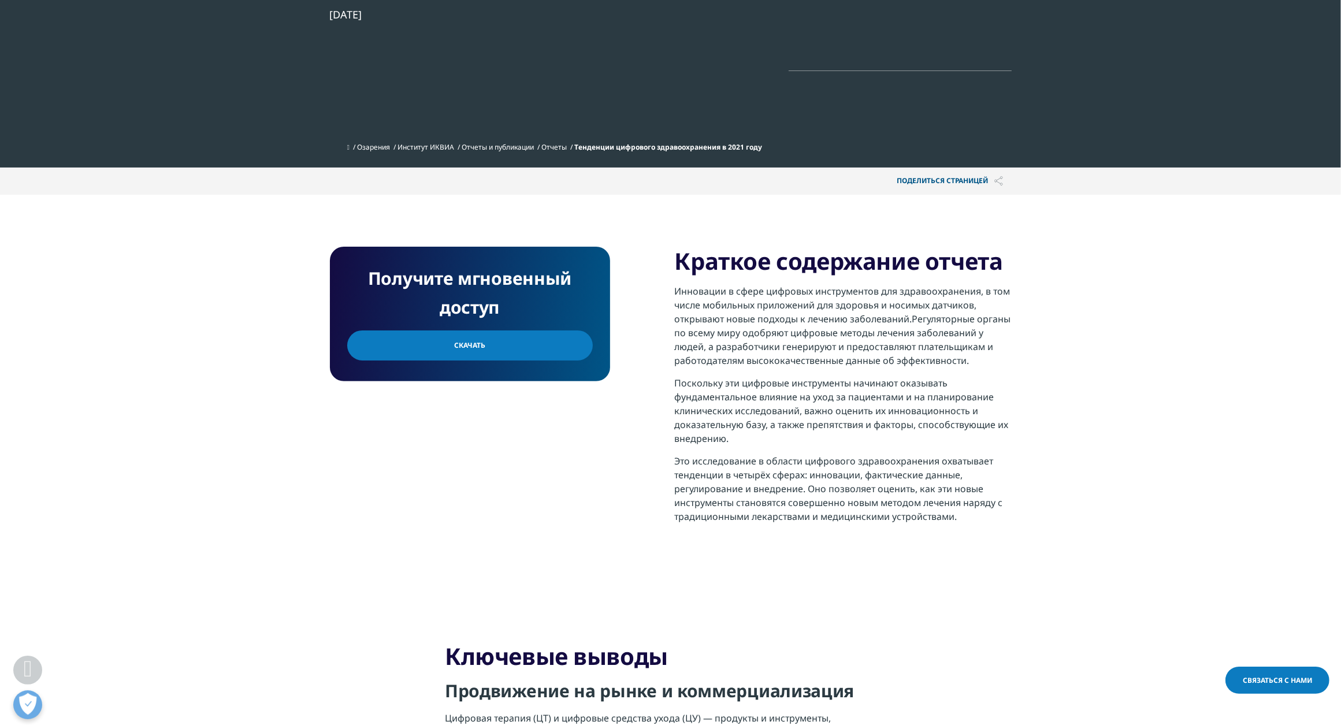
scroll to position [272, 0]
